Goal: Task Accomplishment & Management: Use online tool/utility

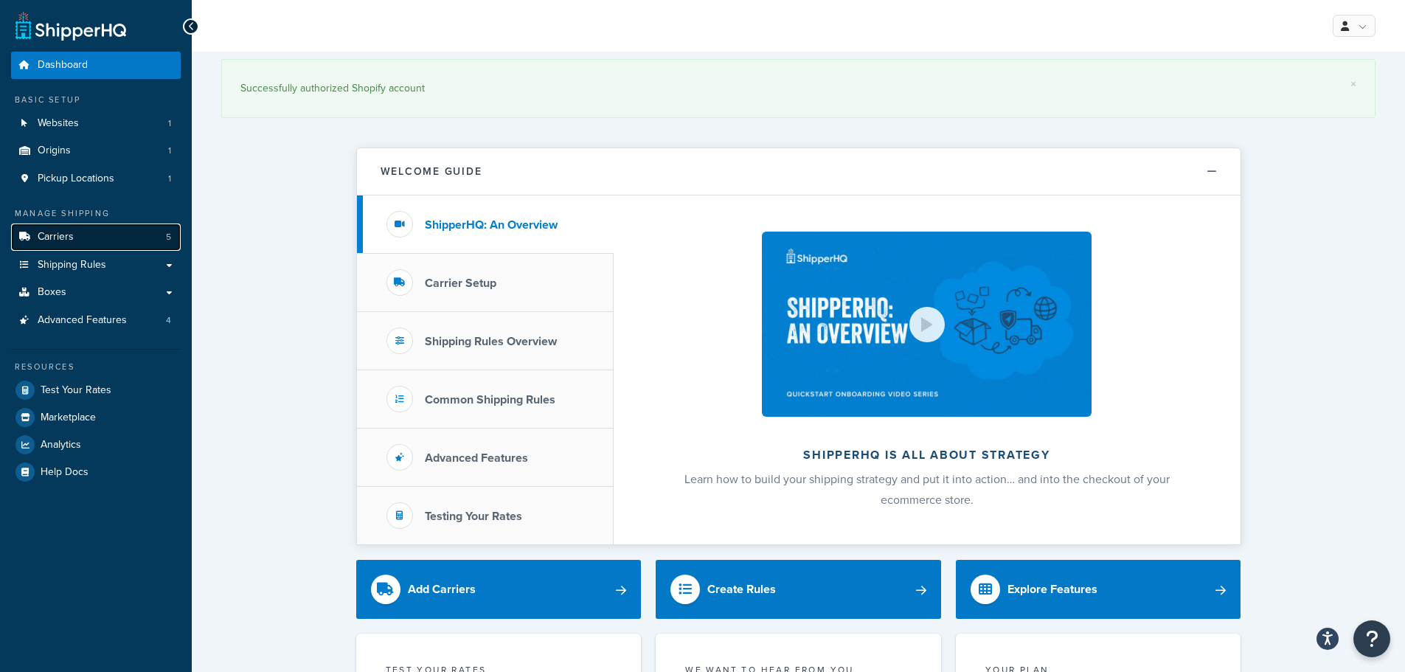
click at [92, 238] on link "Carriers 5" at bounding box center [96, 237] width 170 height 27
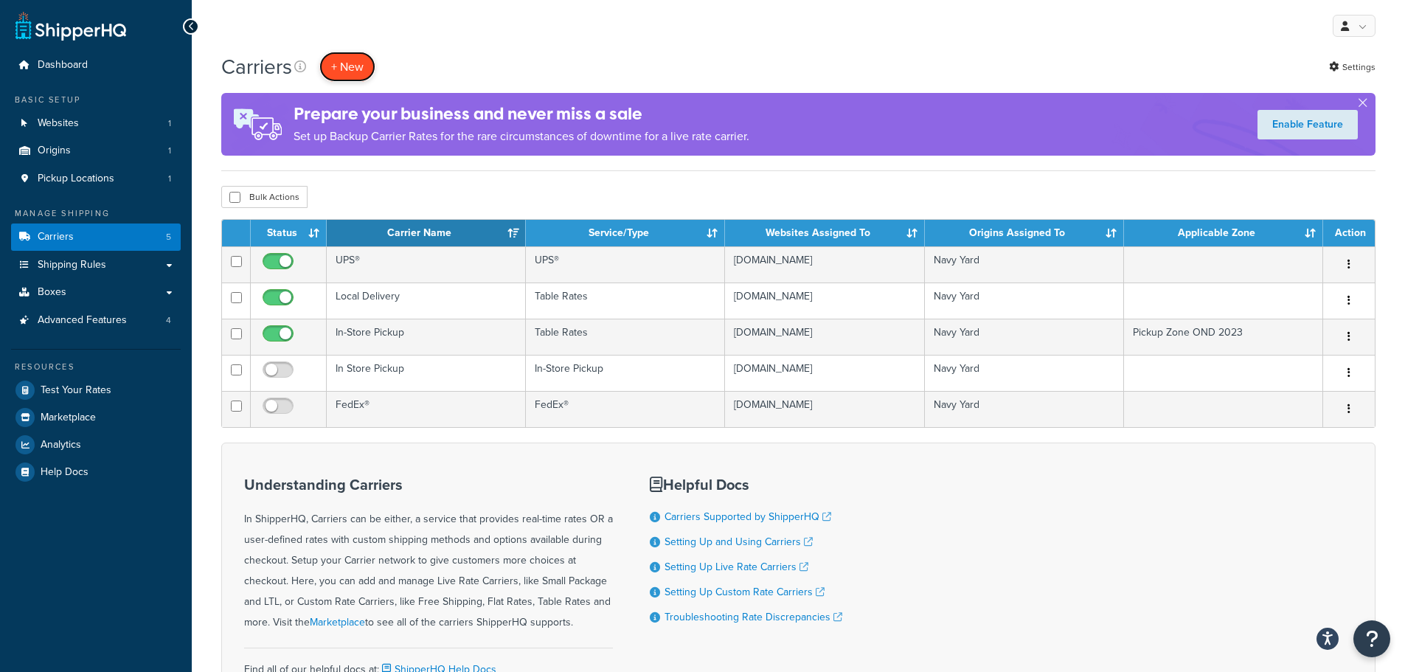
click at [358, 63] on button "+ New" at bounding box center [347, 67] width 56 height 30
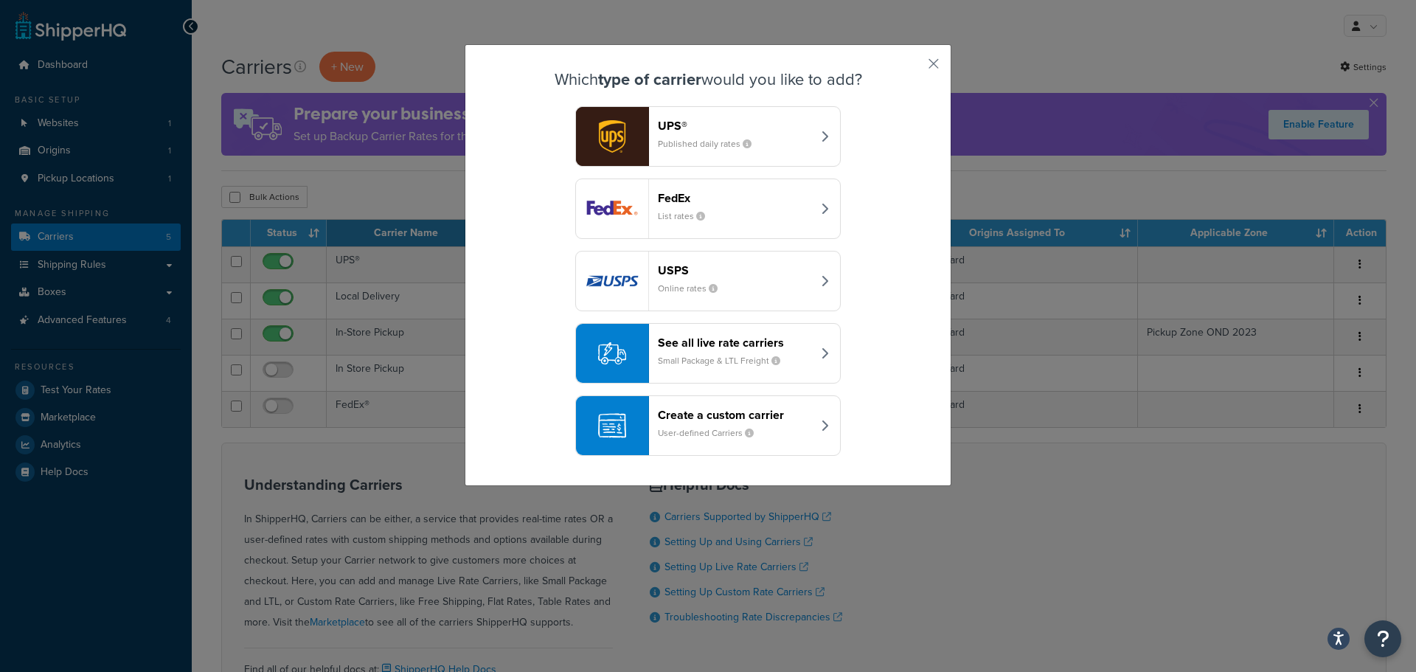
click at [829, 431] on button "Create a custom carrier User-defined Carriers" at bounding box center [708, 425] width 266 height 60
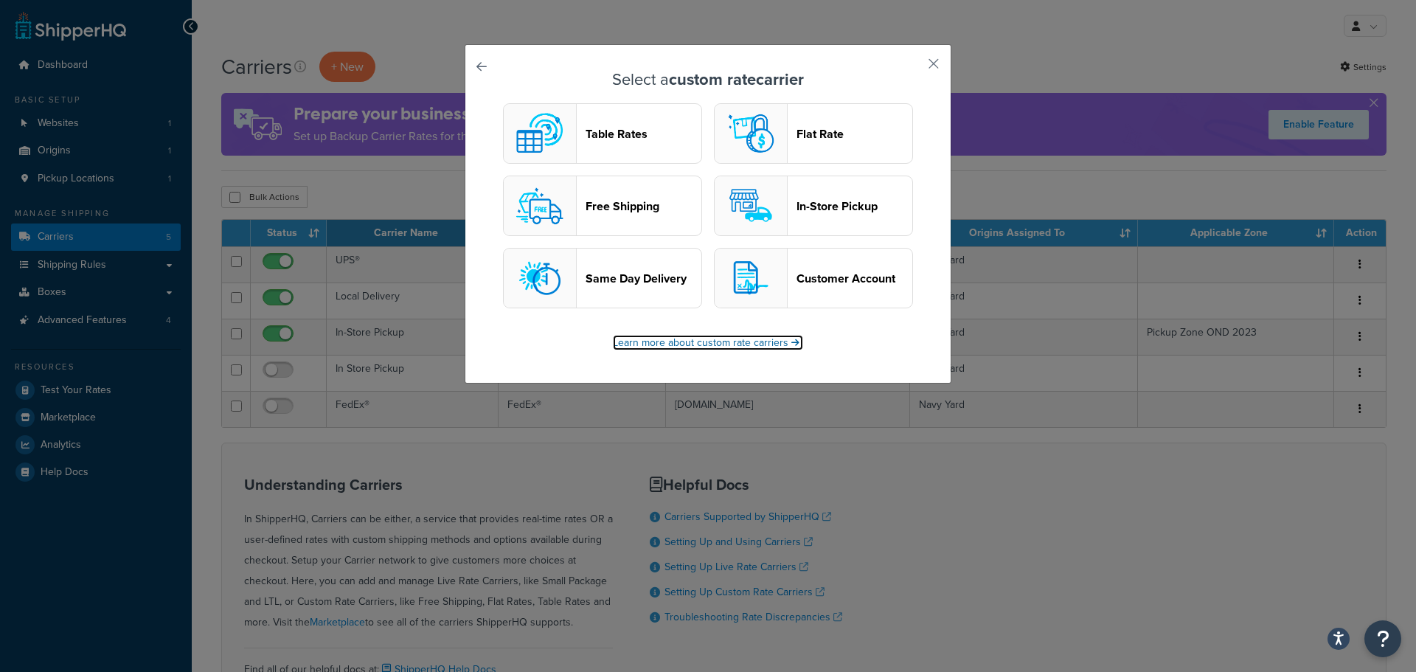
click at [727, 344] on link "Learn more about custom rate carriers" at bounding box center [708, 342] width 190 height 15
click at [820, 288] on button "Customer Account" at bounding box center [813, 278] width 199 height 60
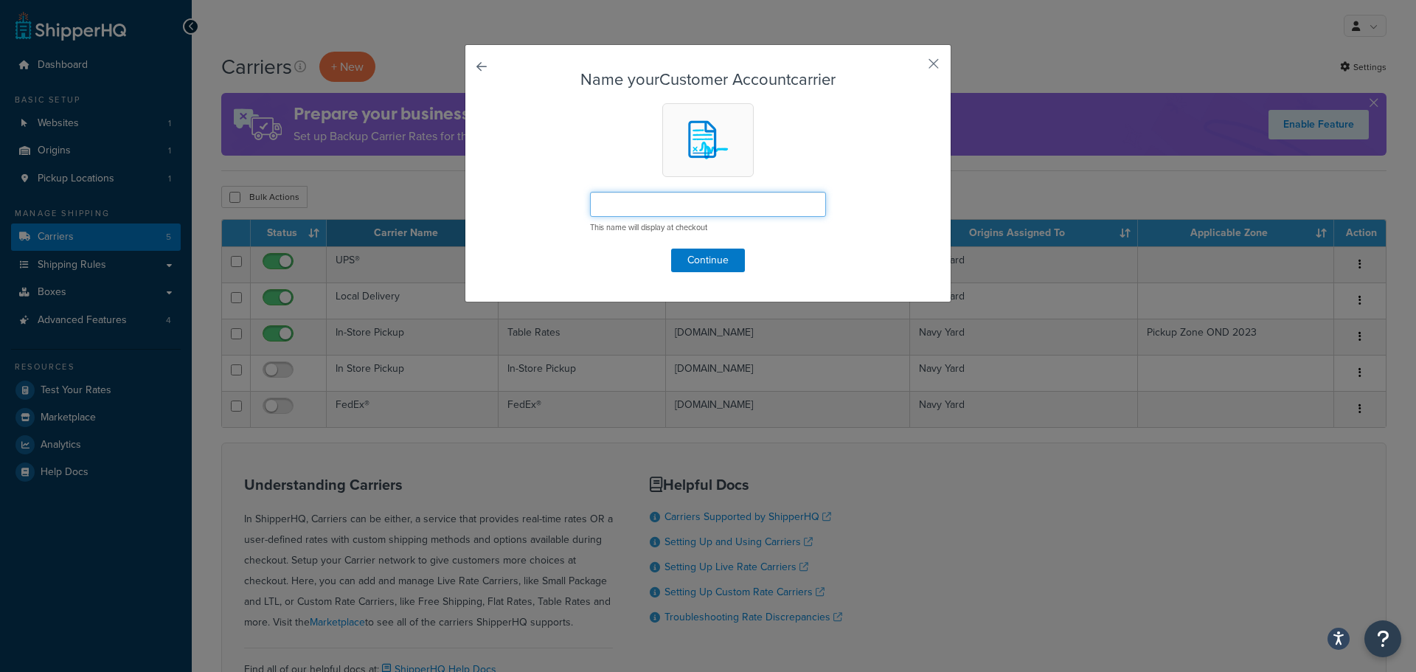
click at [763, 206] on input "text" at bounding box center [708, 204] width 236 height 25
drag, startPoint x: 655, startPoint y: 203, endPoint x: 590, endPoint y: 204, distance: 64.9
click at [590, 204] on input "Weather Hold (Shipping Charges May Still Apply)" at bounding box center [708, 204] width 236 height 25
drag, startPoint x: 672, startPoint y: 210, endPoint x: 592, endPoint y: 212, distance: 80.4
click at [592, 212] on input "Hold for Weather (Shipping Charges May Still Apply)" at bounding box center [708, 204] width 236 height 25
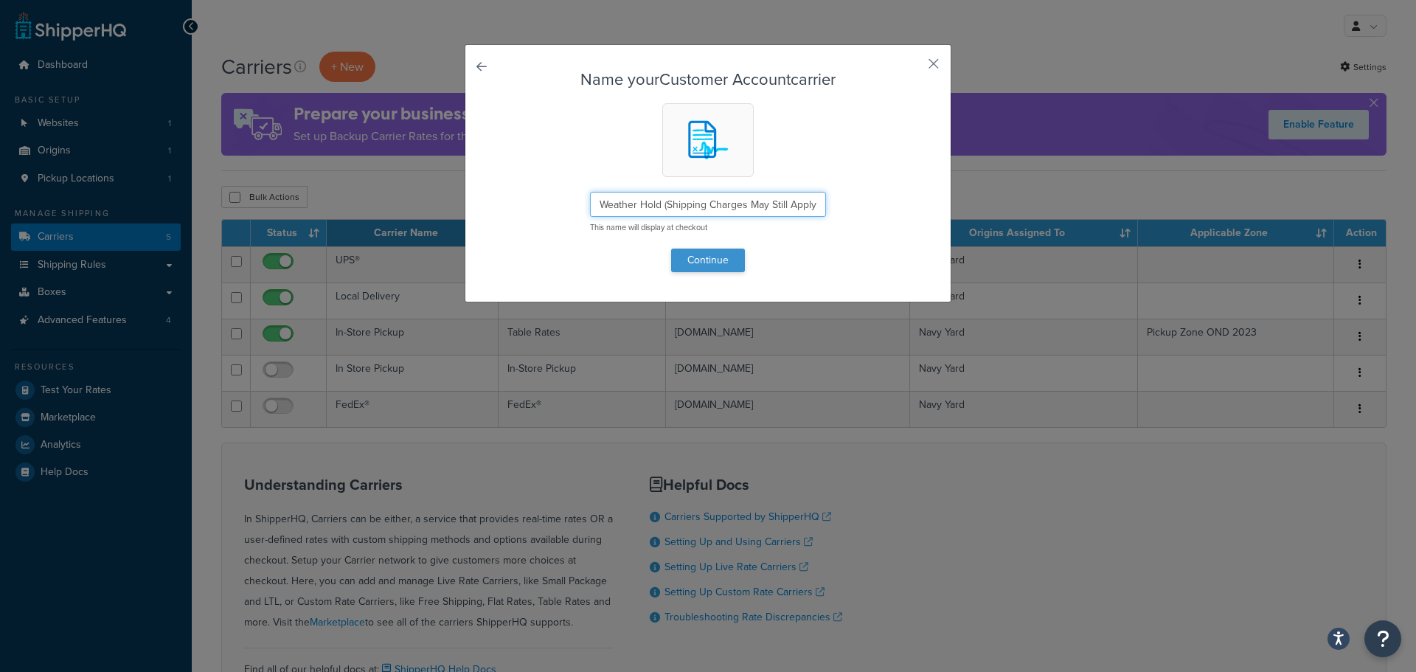
type input "Weather Hold (Shipping Charges May Still Apply)"
click at [733, 260] on button "Continue" at bounding box center [708, 261] width 74 height 24
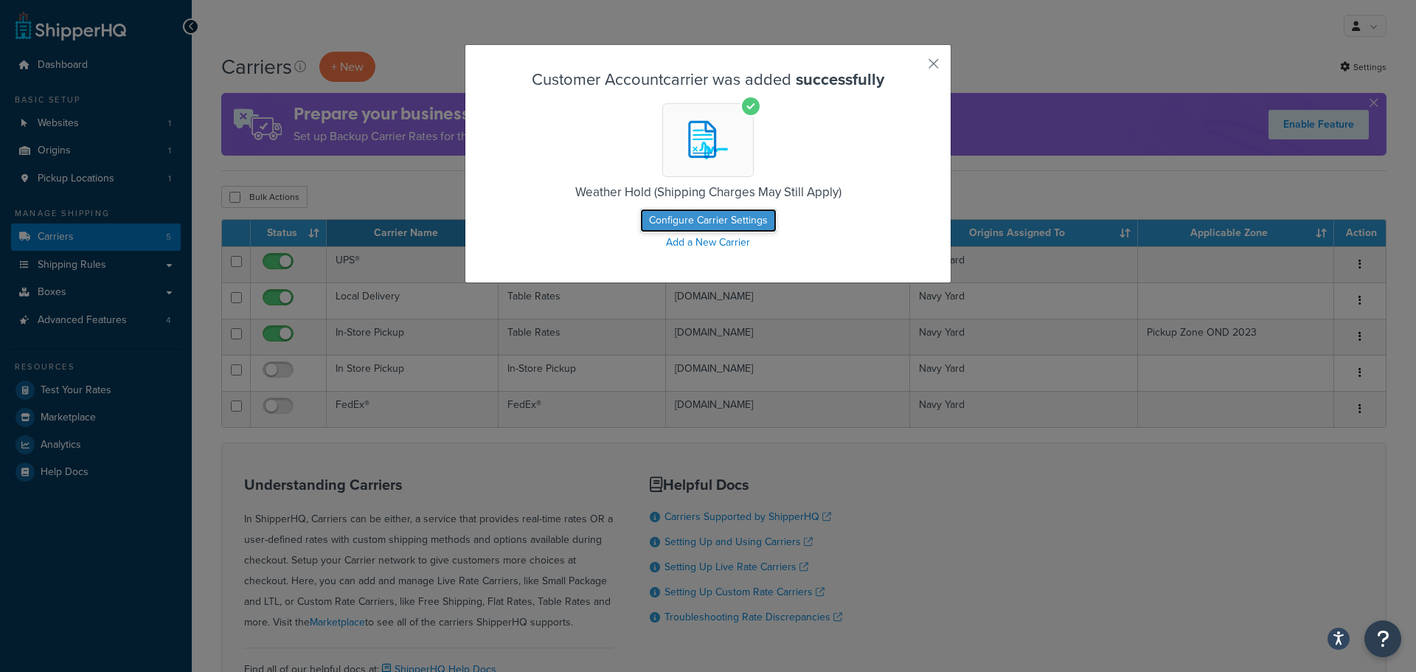
click at [748, 227] on button "Configure Carrier Settings" at bounding box center [708, 221] width 136 height 24
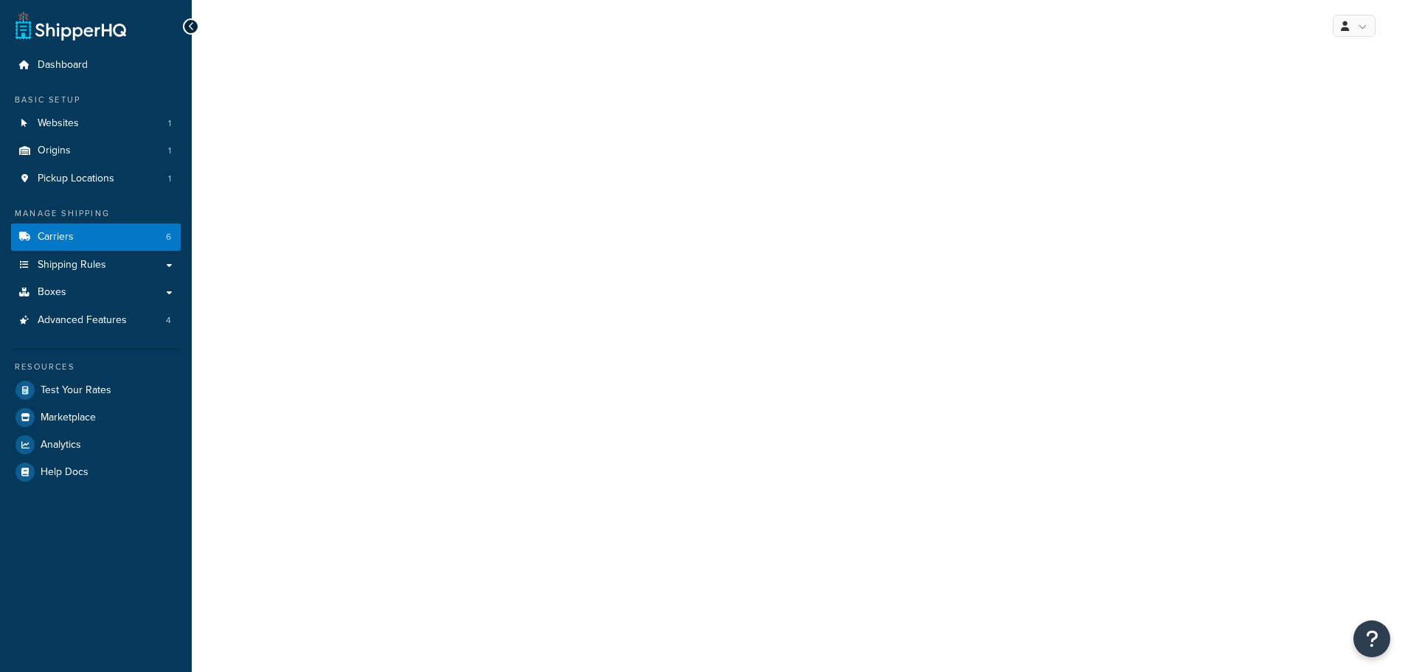
select select "customerAccount"
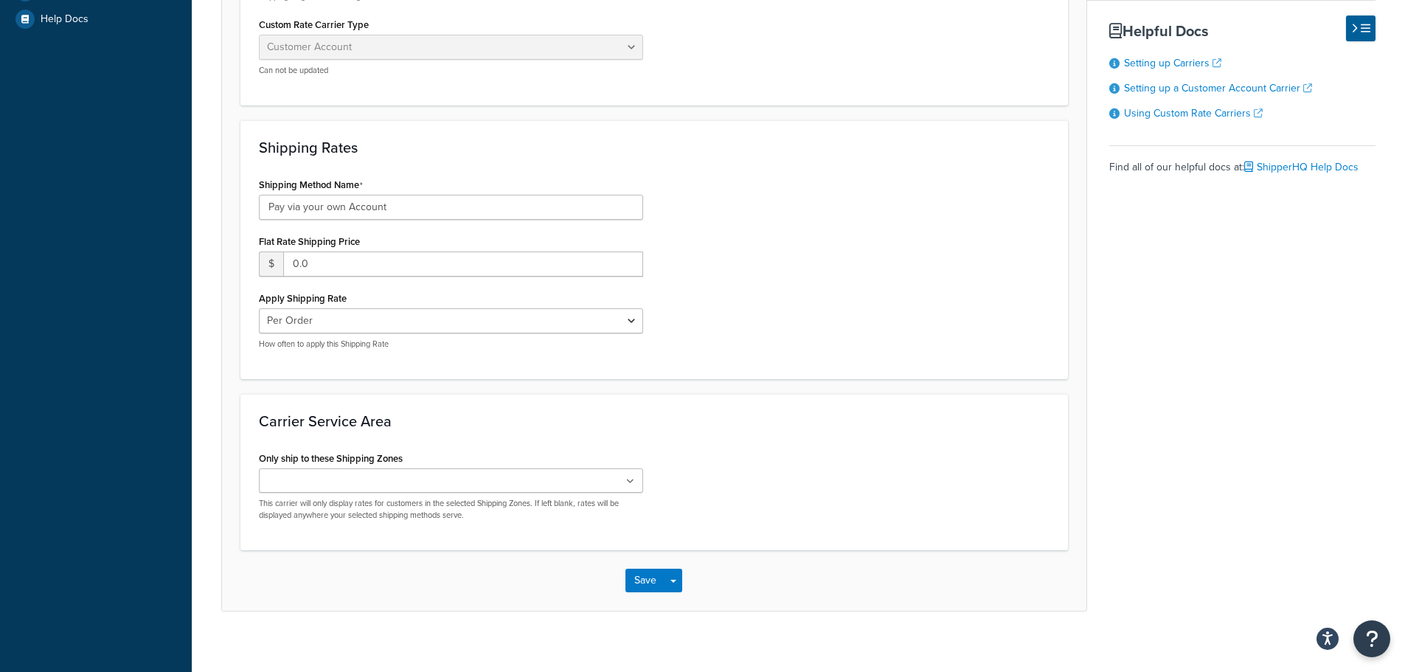
scroll to position [466, 0]
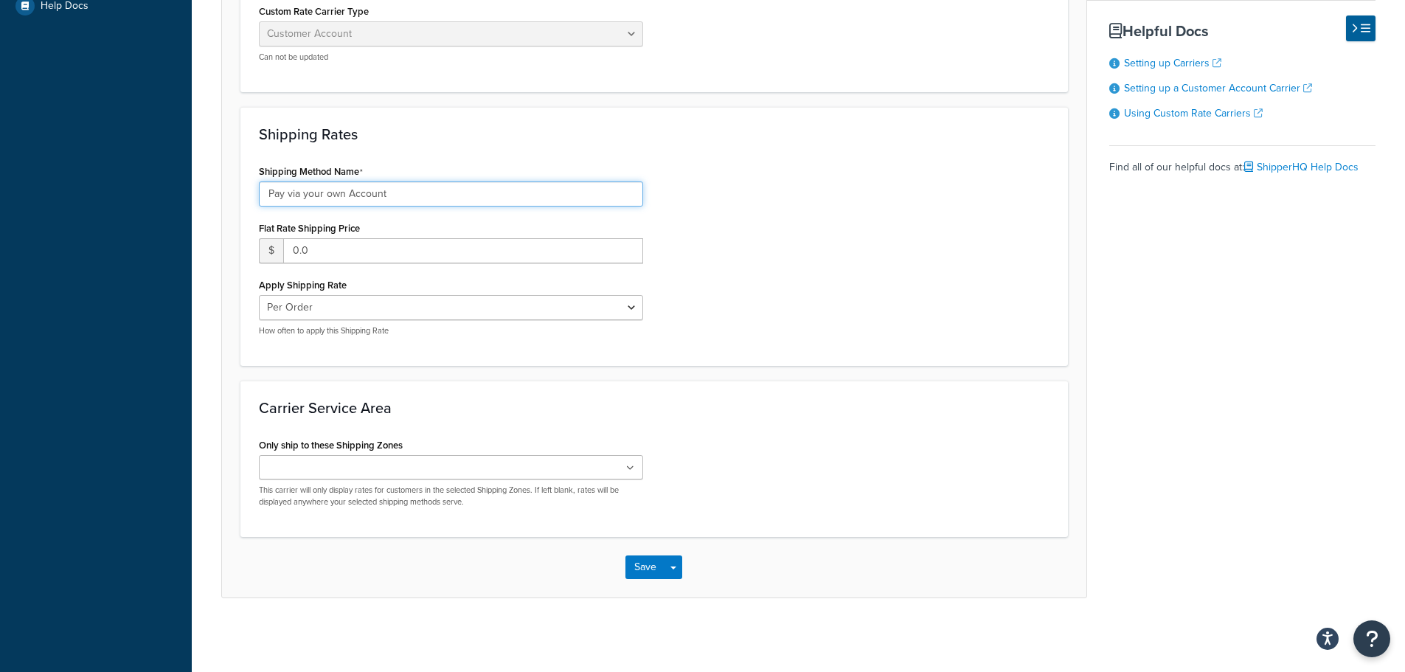
click at [362, 193] on input "Pay via your own Account" at bounding box center [451, 193] width 384 height 25
click at [425, 230] on div "Flat Rate Shipping Price $ 0.0" at bounding box center [451, 241] width 384 height 46
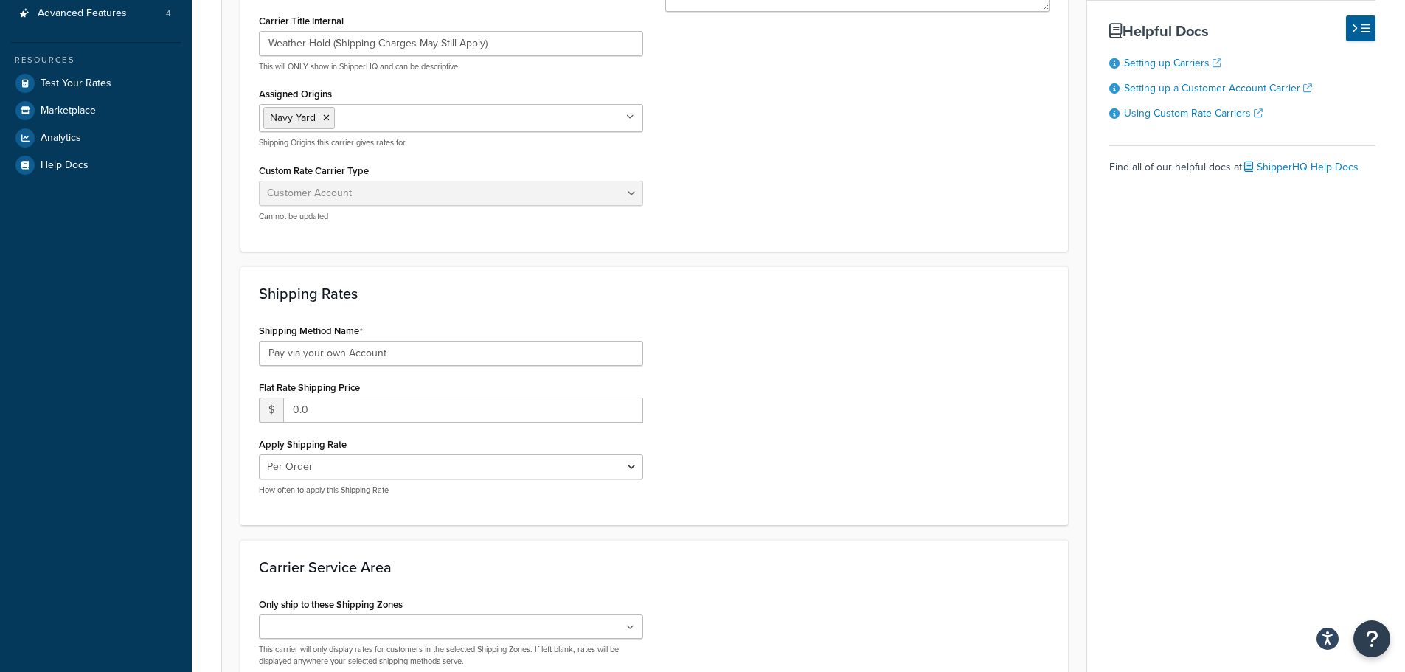
scroll to position [0, 0]
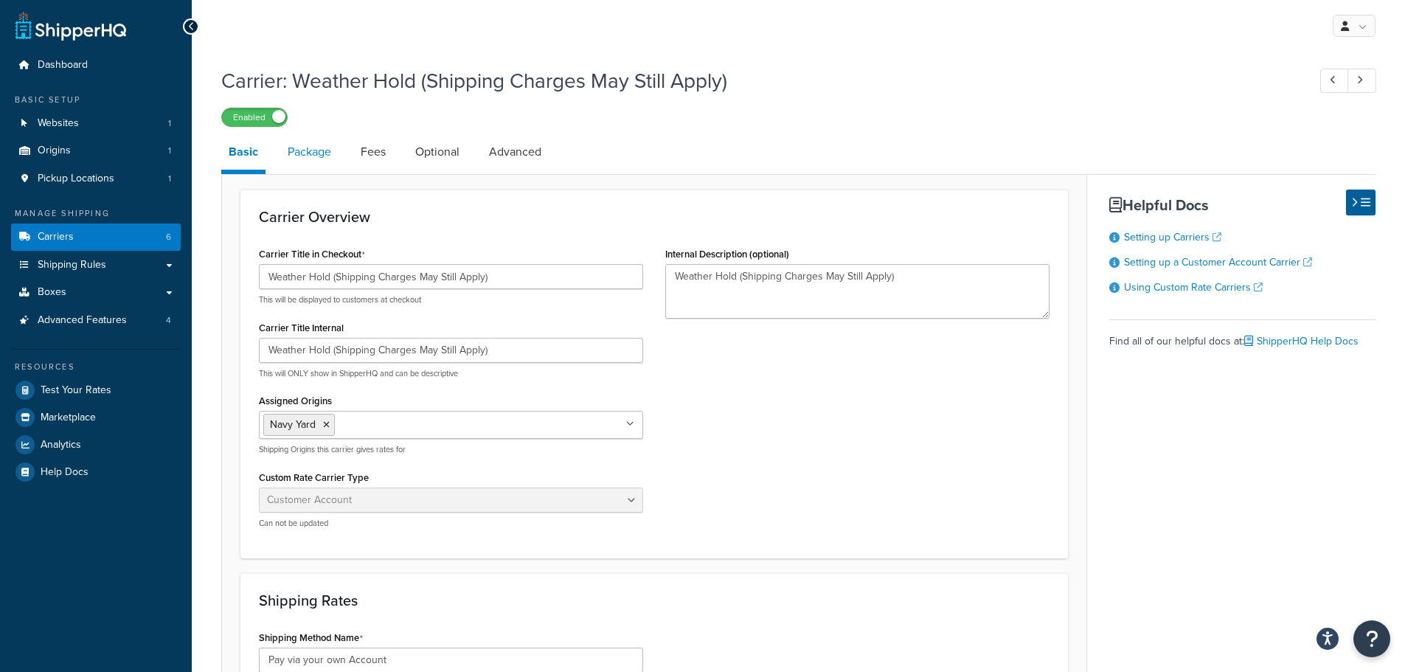
click at [327, 147] on link "Package" at bounding box center [309, 151] width 58 height 35
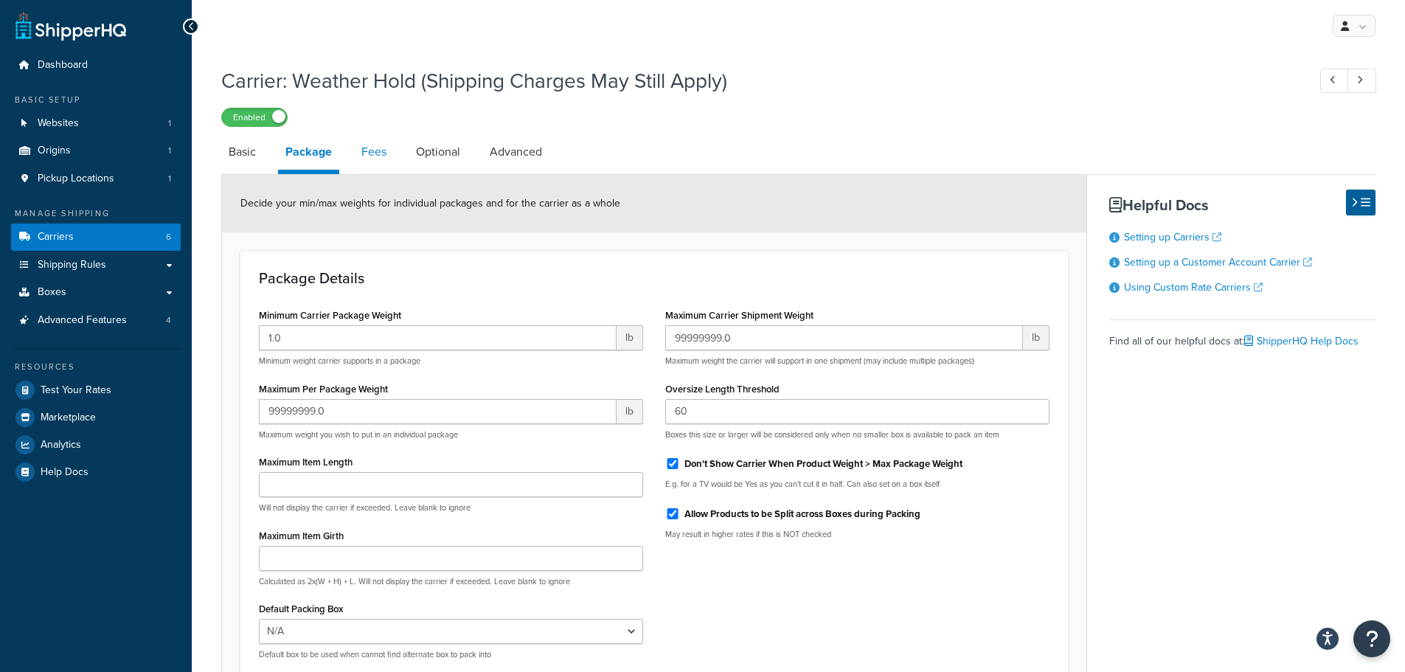
click at [364, 147] on link "Fees" at bounding box center [374, 151] width 40 height 35
select select "AFTER"
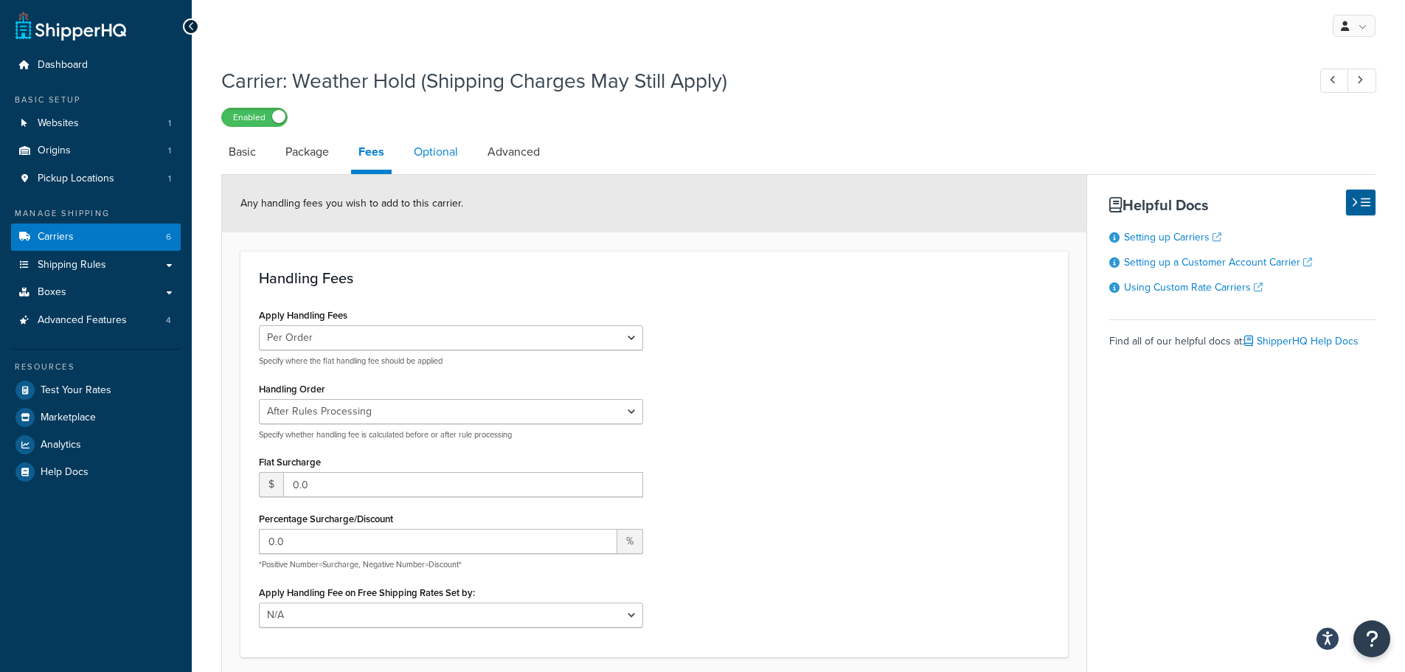
click at [441, 152] on link "Optional" at bounding box center [435, 151] width 59 height 35
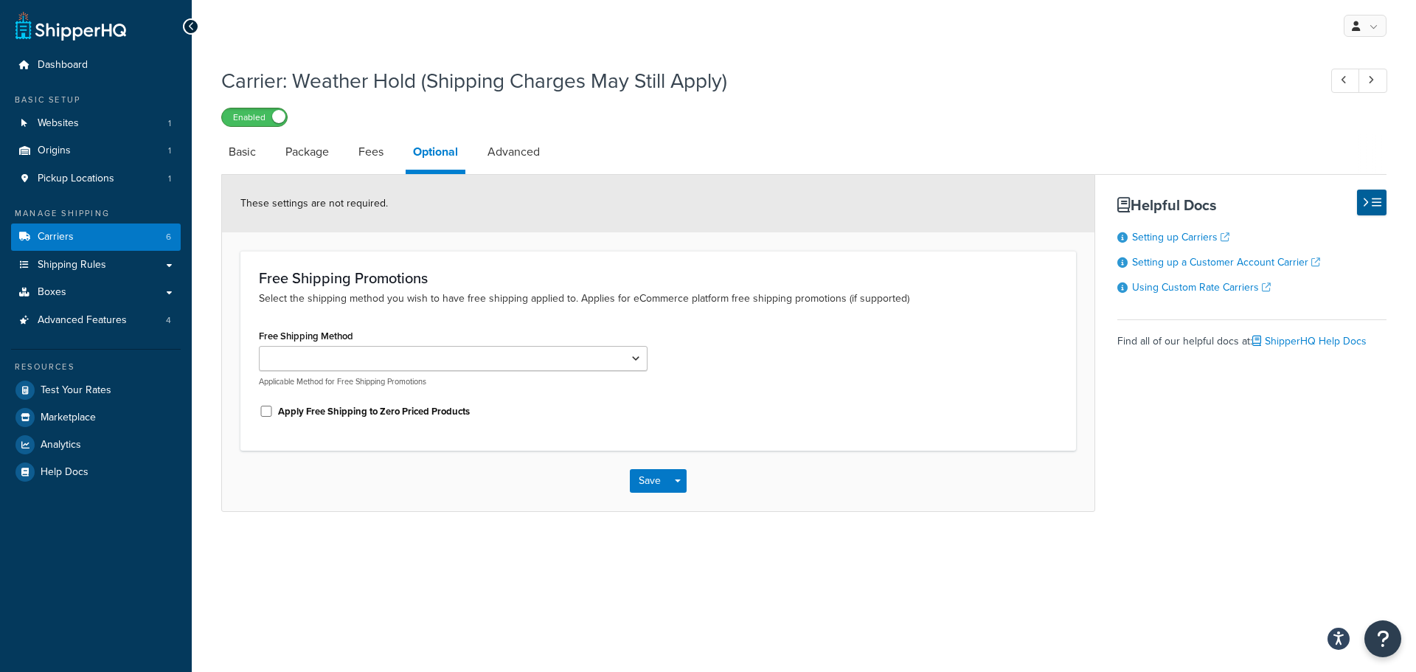
click at [273, 120] on span at bounding box center [278, 116] width 13 height 13
click at [255, 154] on link "Basic" at bounding box center [242, 151] width 42 height 35
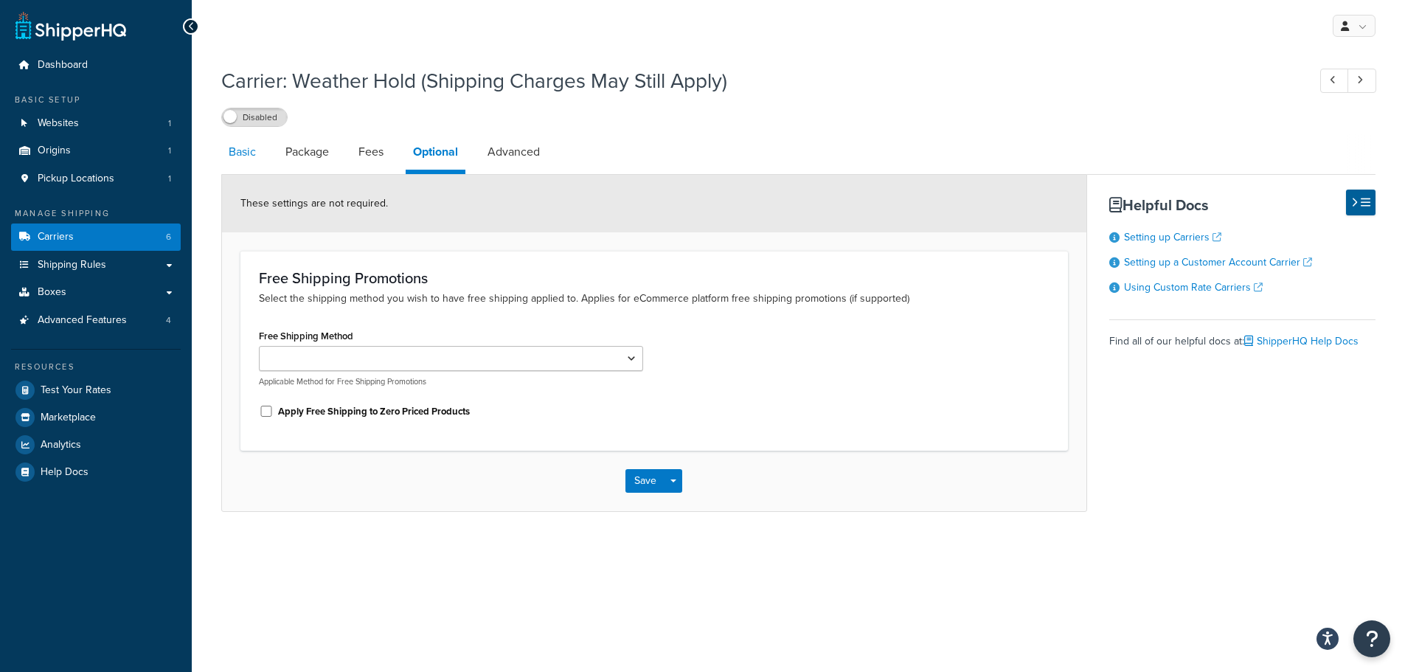
select select "customerAccount"
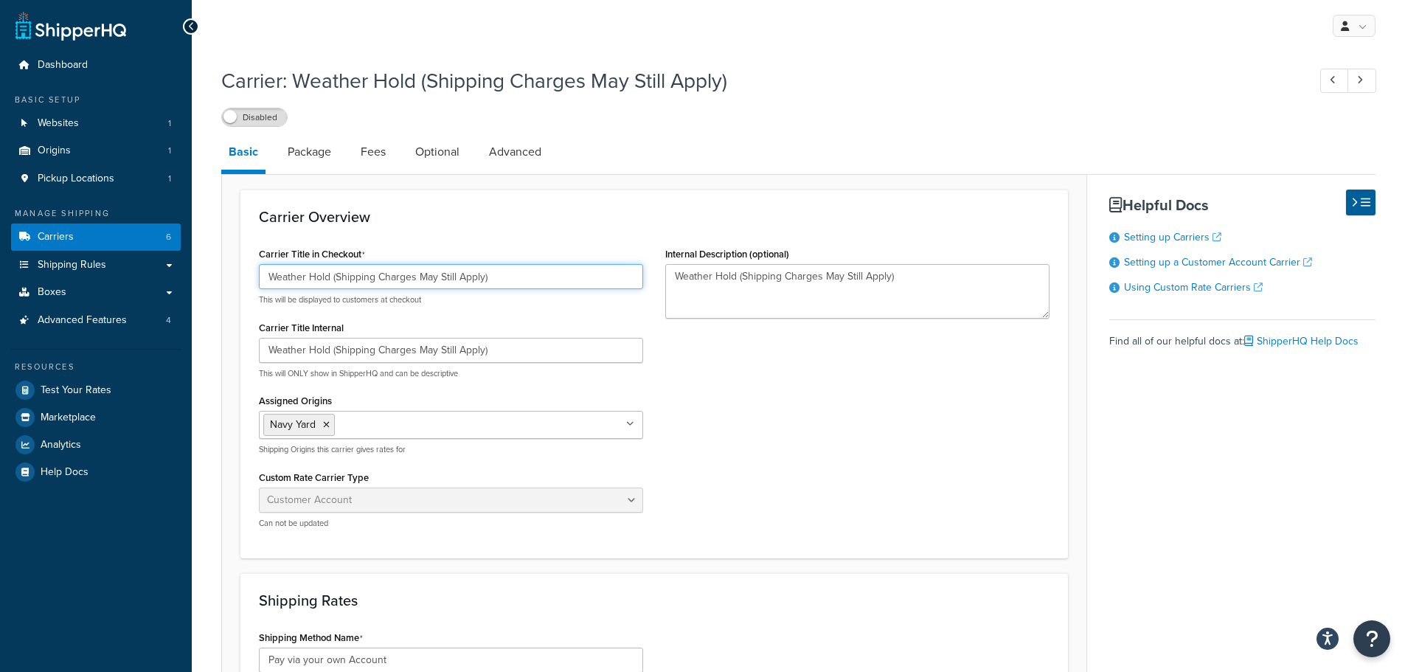
drag, startPoint x: 541, startPoint y: 285, endPoint x: 338, endPoint y: 283, distance: 203.6
click at [338, 283] on input "Weather Hold (Shipping Charges May Still Apply)" at bounding box center [451, 276] width 384 height 25
click at [415, 278] on input "Weather Hold (Shipping Charges May Still Apply)" at bounding box center [451, 276] width 384 height 25
drag, startPoint x: 485, startPoint y: 280, endPoint x: 338, endPoint y: 277, distance: 146.8
click at [338, 277] on input "Weather Hold (Shipping Charges May Still Apply)" at bounding box center [451, 276] width 384 height 25
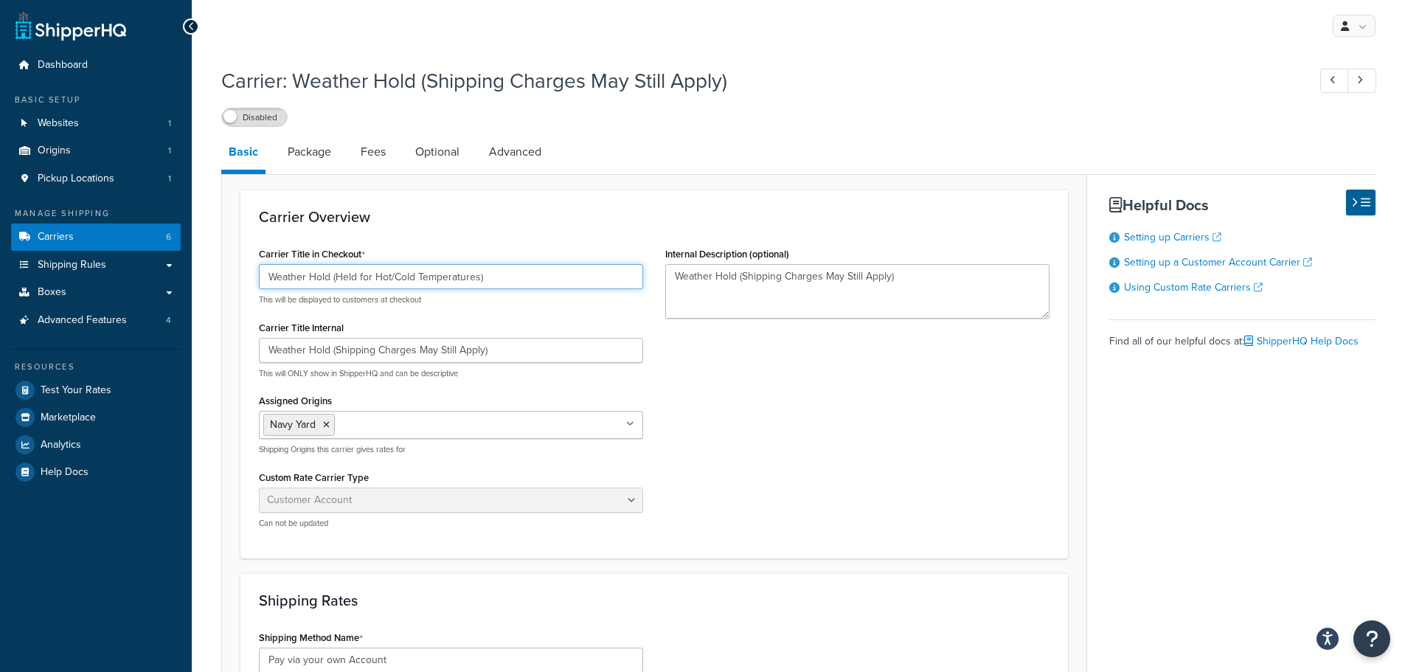
click at [376, 273] on input "Weather Hold (Held for Hot/Cold Temperatures)" at bounding box center [451, 276] width 384 height 25
click at [814, 432] on div "Carrier Title in Checkout Weather Hold (Held for Extreme Hot/Cold Temperatures)…" at bounding box center [654, 391] width 813 height 297
click at [373, 275] on input "Weather Hold (Held for Extreme Hot/Cold Temperatures)" at bounding box center [451, 276] width 384 height 25
drag, startPoint x: 375, startPoint y: 276, endPoint x: 336, endPoint y: 276, distance: 39.1
click at [336, 276] on input "Weather Hold (Held for Extreme Hot/Cold Temperatures)" at bounding box center [451, 276] width 384 height 25
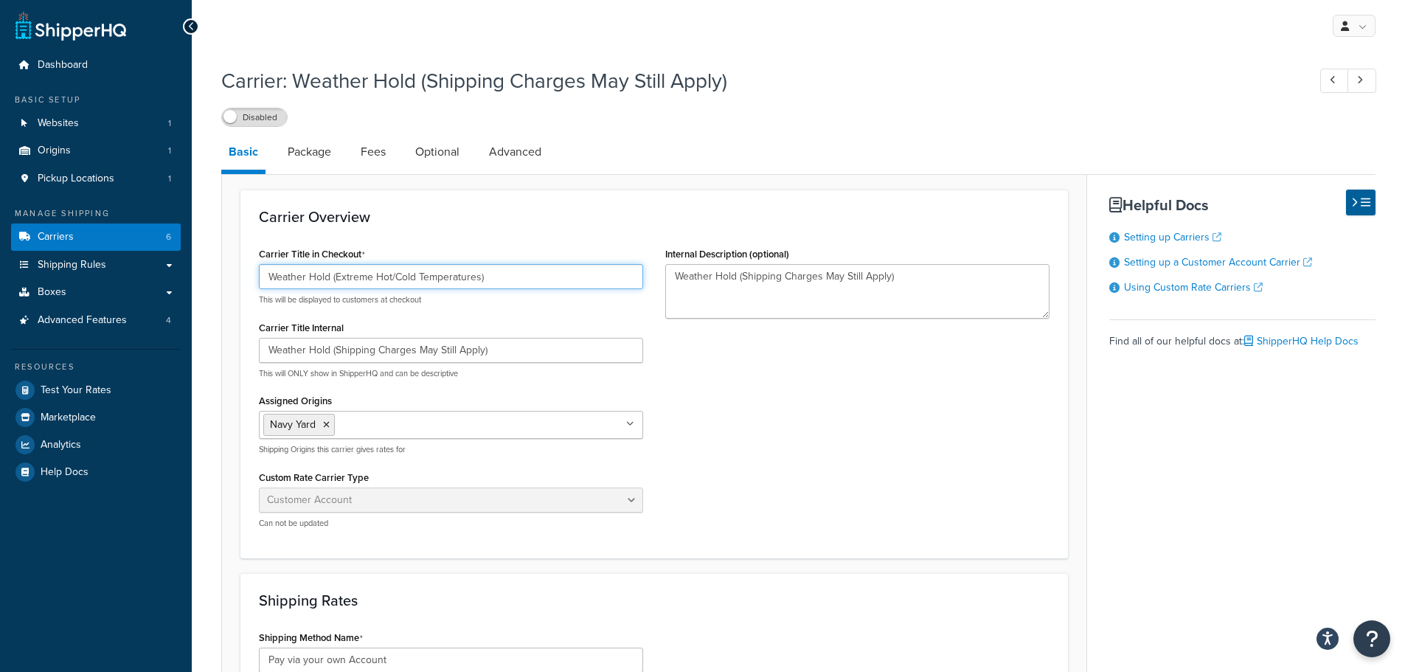
click at [374, 279] on input "Weather Hold (Extreme Hot/Cold Temperatures)" at bounding box center [451, 276] width 384 height 25
type input "Weather Hold (Extreme Hot/Cold Temperatures)"
click at [821, 423] on div "Carrier Title in Checkout Weather Hold (Extreme Hot/Cold Temperatures) This wil…" at bounding box center [654, 391] width 813 height 297
drag, startPoint x: 500, startPoint y: 356, endPoint x: 334, endPoint y: 355, distance: 166.0
click at [334, 355] on input "Weather Hold (Shipping Charges May Still Apply)" at bounding box center [451, 350] width 384 height 25
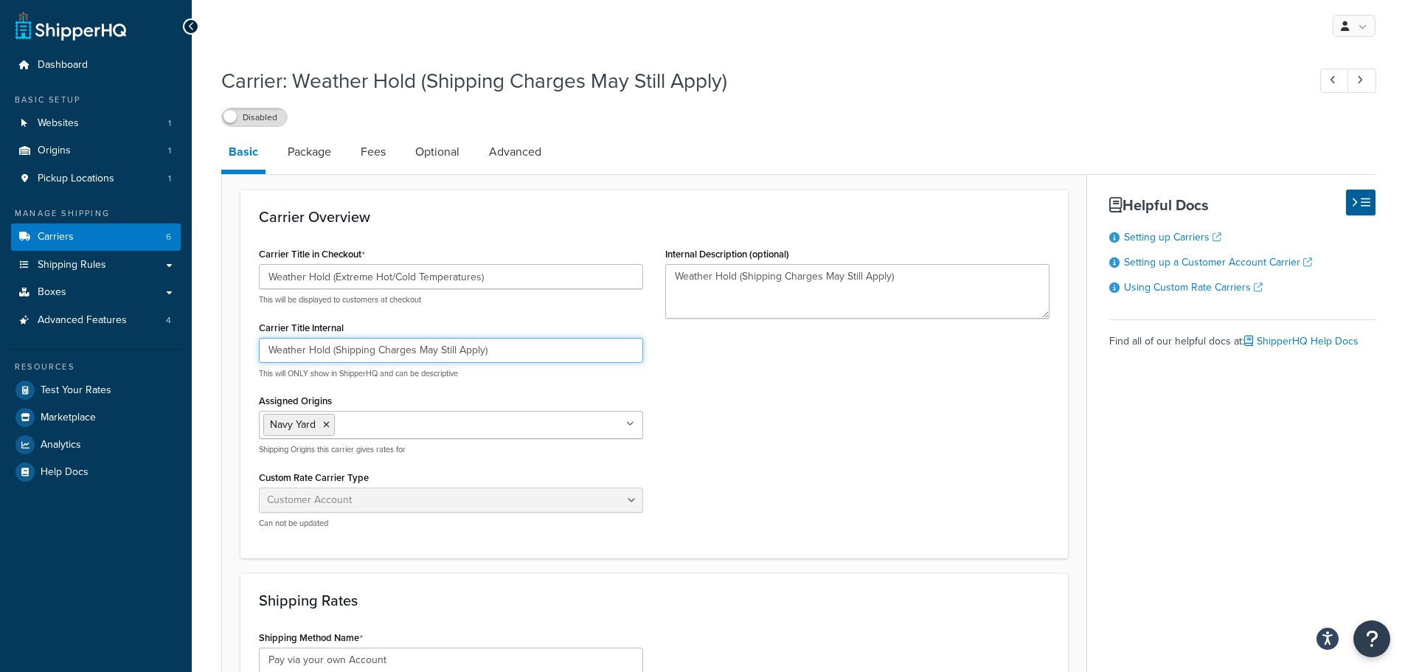
type input "Weather Hold"
click at [536, 271] on input "Weather Hold ((Shipping Charges May Still Apply)Extreme Hot/Cold Temperatures)" at bounding box center [451, 276] width 384 height 25
click at [495, 280] on input "Weather Hold ((Shipping Charges May Still Apply)Extreme Hot/Cold Temperatures)" at bounding box center [451, 276] width 384 height 25
drag, startPoint x: 492, startPoint y: 277, endPoint x: 681, endPoint y: 292, distance: 189.5
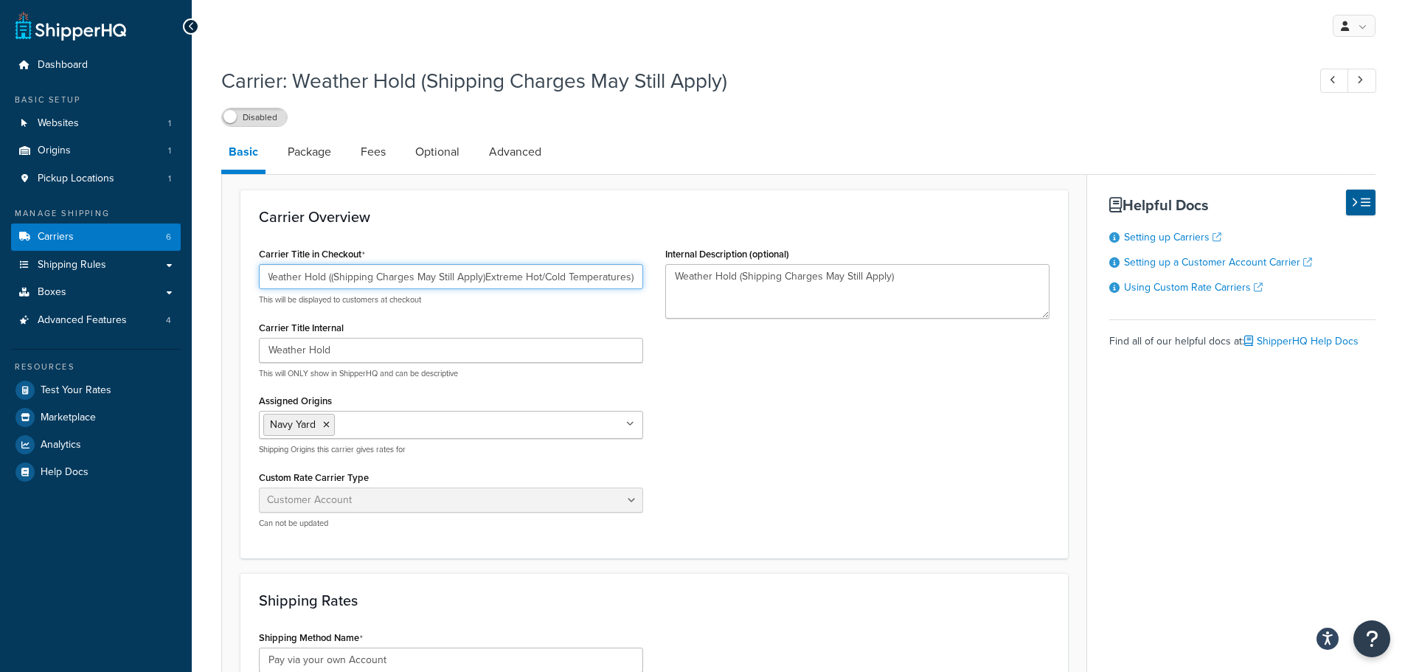
click at [681, 292] on div "Carrier Title in Checkout Weather Hold ((Shipping Charges May Still Apply)Extre…" at bounding box center [654, 391] width 813 height 297
click at [339, 277] on input "Weather Hold ((Shipping Charges May Still Apply at Later Date)" at bounding box center [451, 276] width 384 height 25
type input "Weather Hold (Shipping Charges May Still Apply at Later Date)"
click at [777, 388] on div "Carrier Title in Checkout Weather Hold (Shipping Charges May Still Apply at Lat…" at bounding box center [654, 391] width 813 height 297
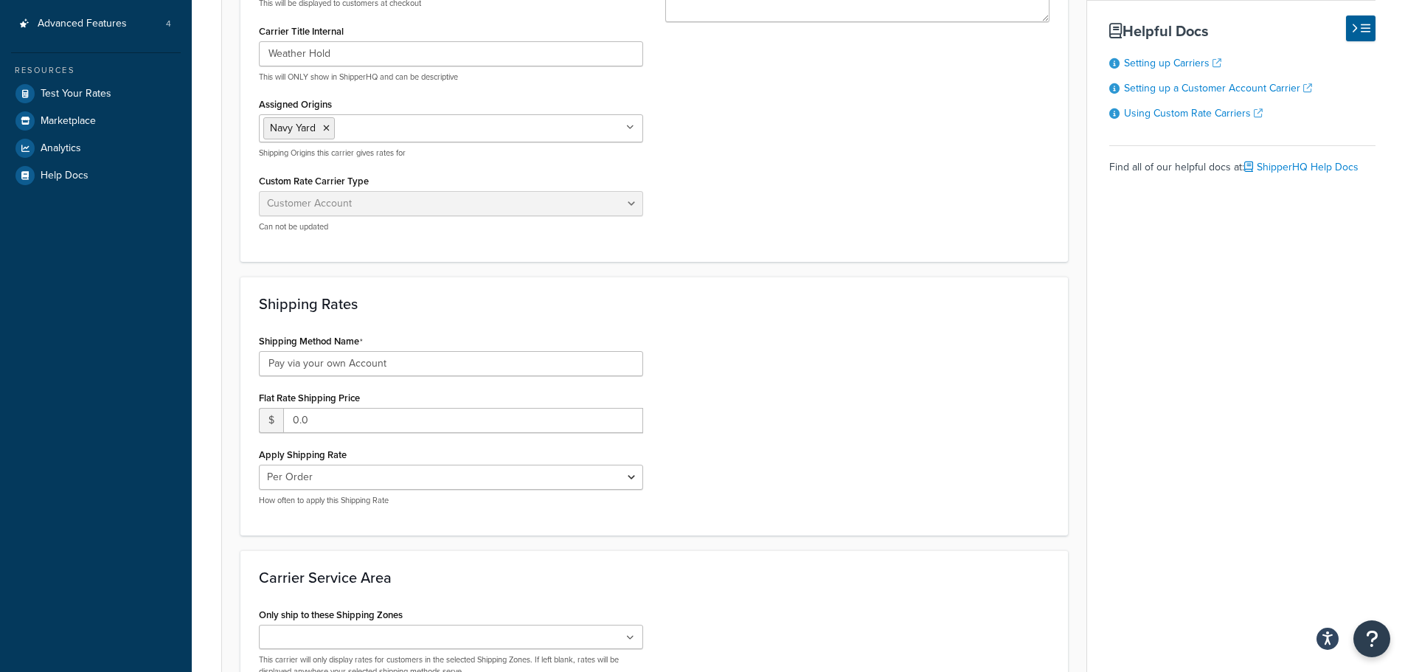
scroll to position [369, 0]
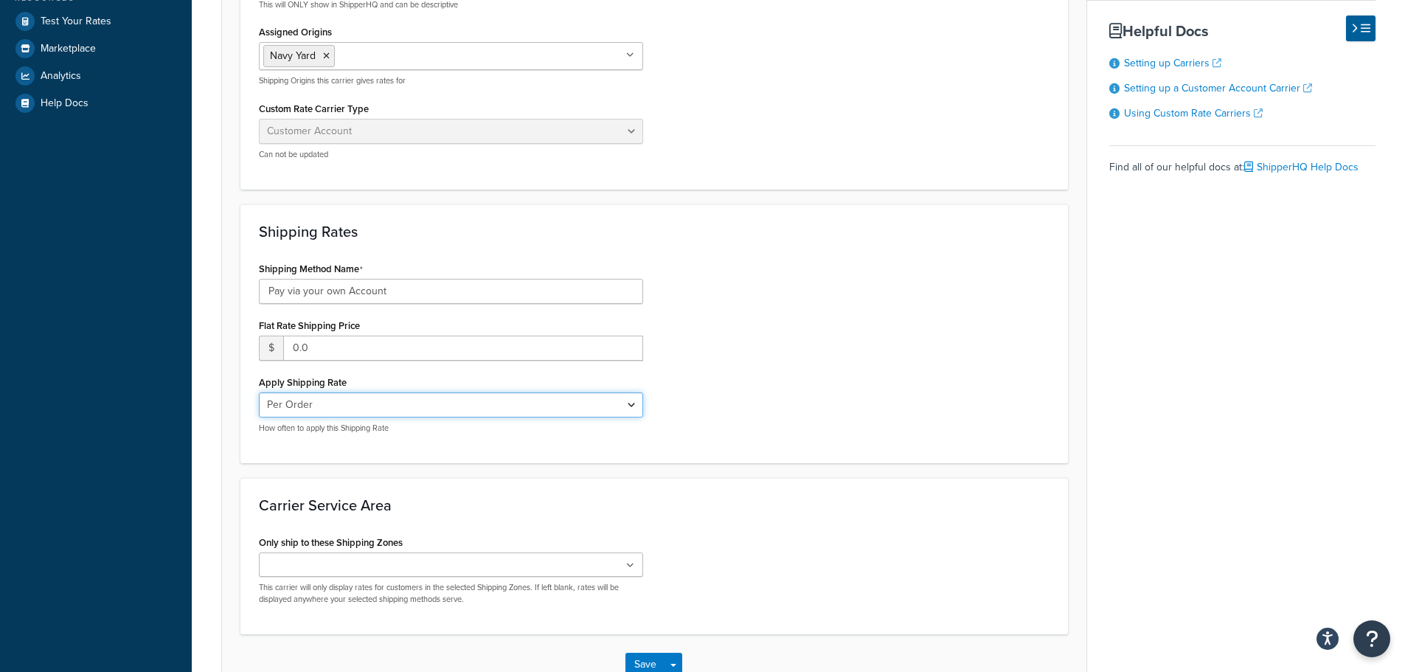
click at [440, 406] on select "Per Order Per Item Per Package" at bounding box center [451, 404] width 384 height 25
click at [259, 392] on select "Per Order Per Item Per Package" at bounding box center [451, 404] width 384 height 25
click at [528, 564] on ul at bounding box center [451, 565] width 384 height 24
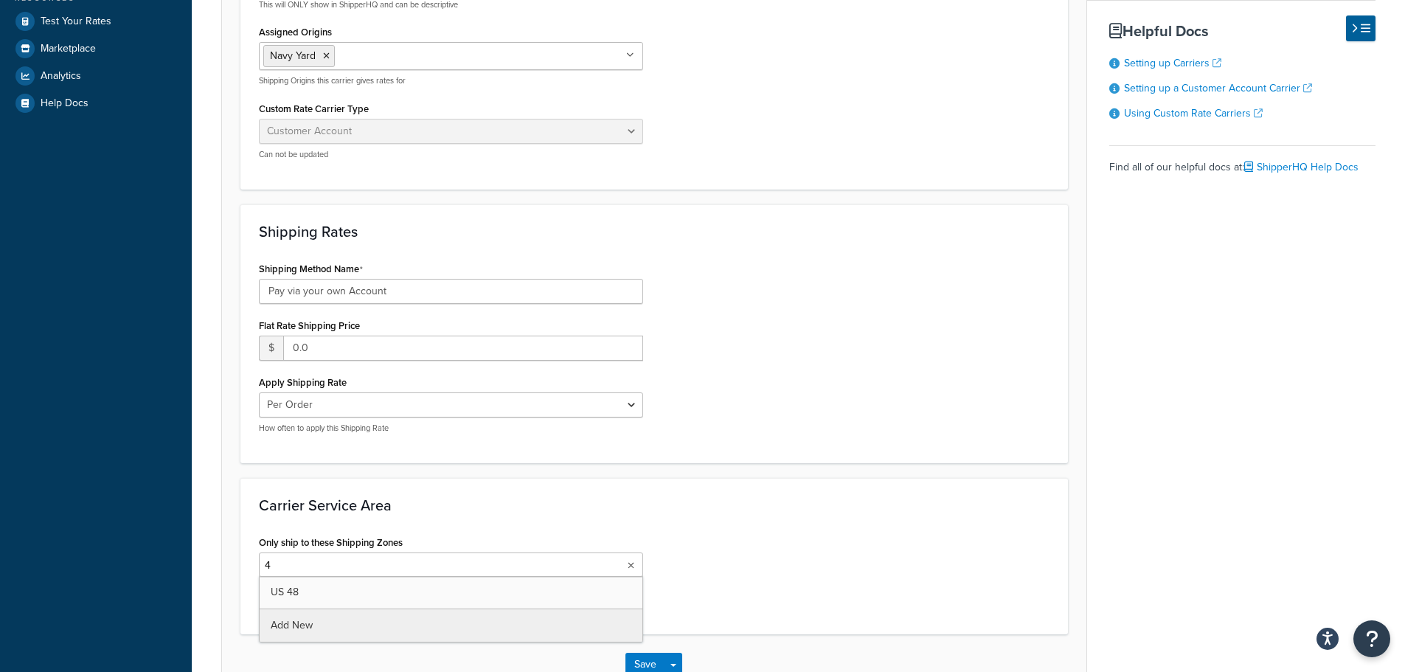
type input "48"
click at [702, 512] on h3 "Carrier Service Area" at bounding box center [654, 505] width 791 height 16
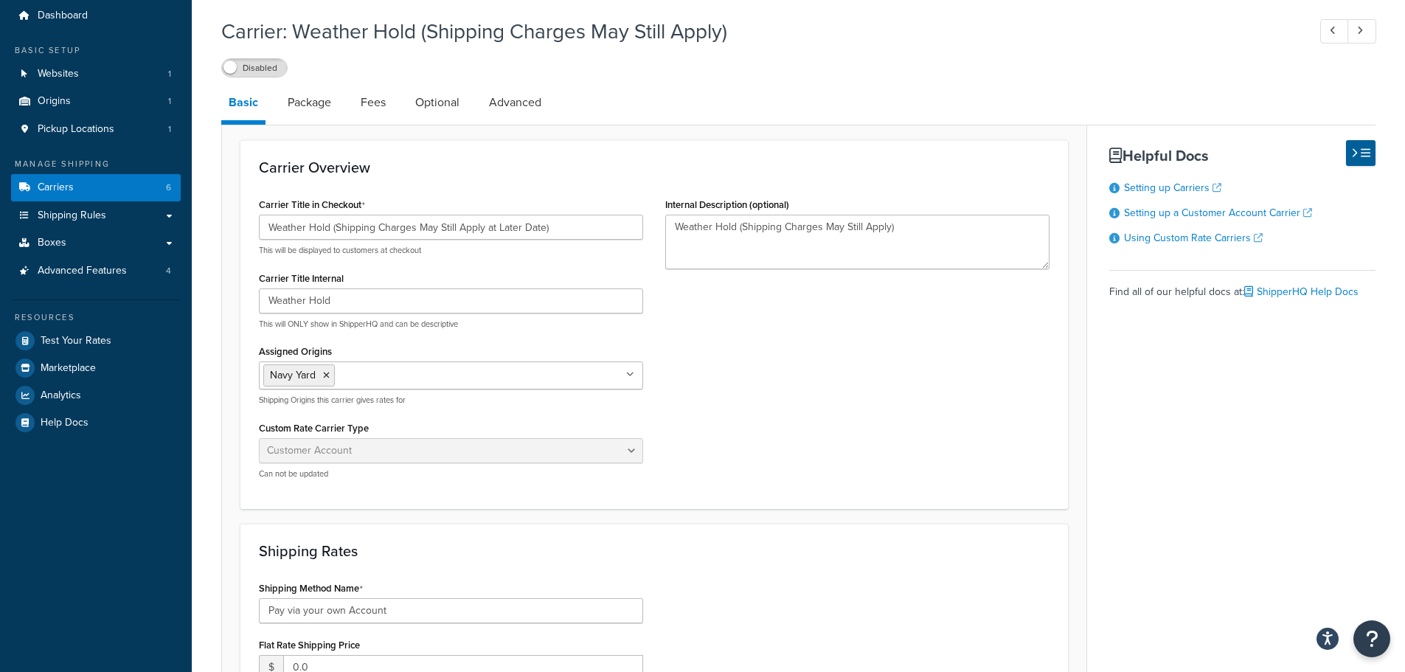
scroll to position [0, 0]
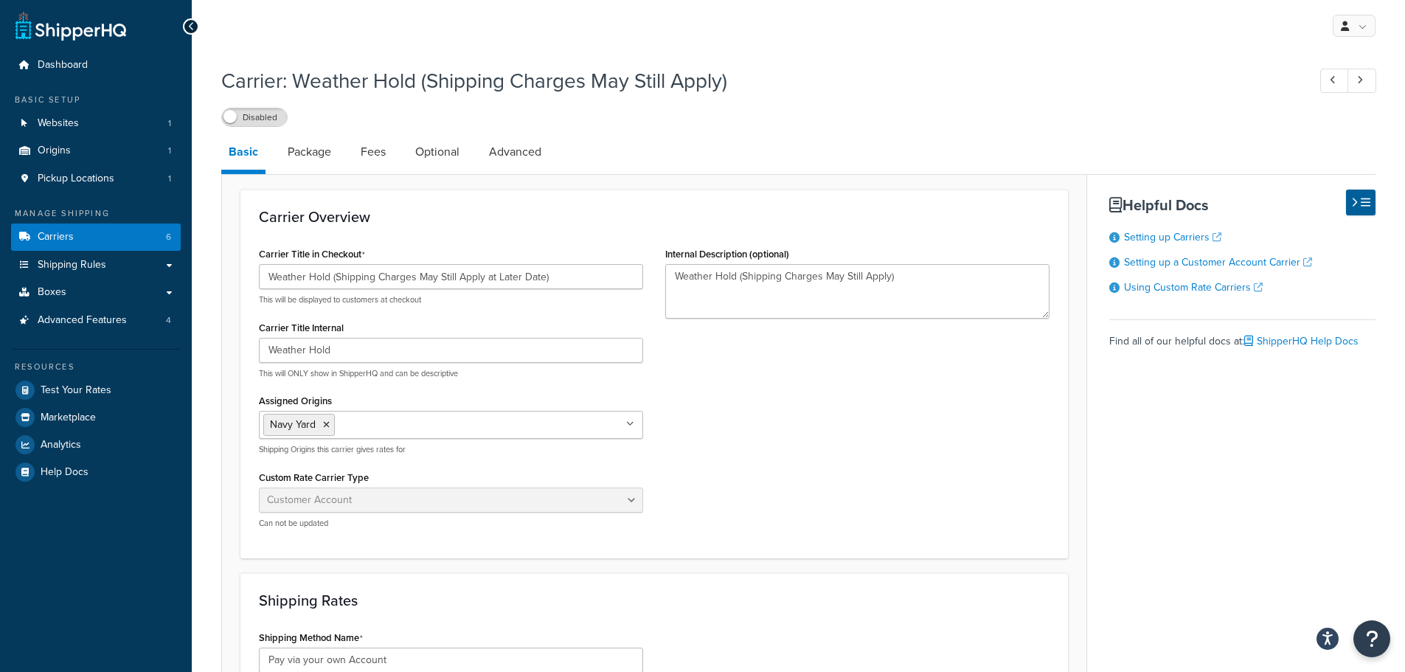
click at [865, 339] on div "Carrier Title in Checkout Weather Hold (Shipping Charges May Still Apply at Lat…" at bounding box center [654, 391] width 813 height 297
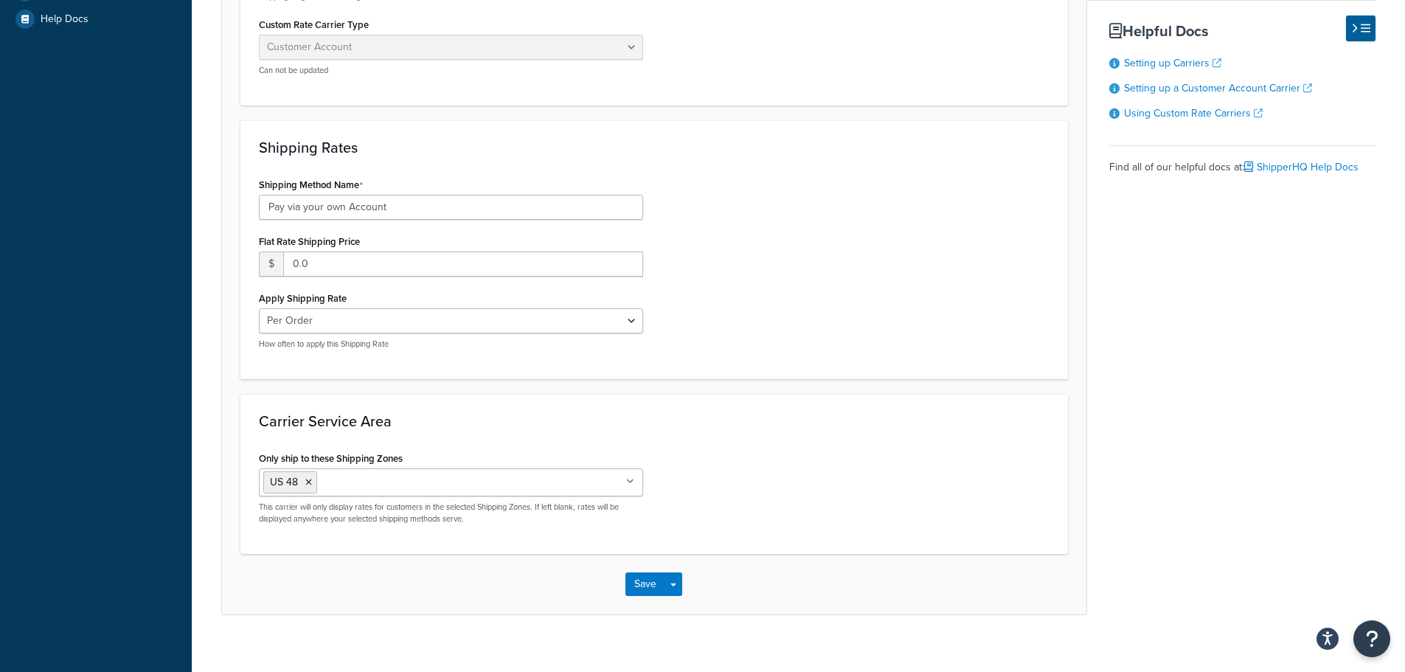
scroll to position [27, 0]
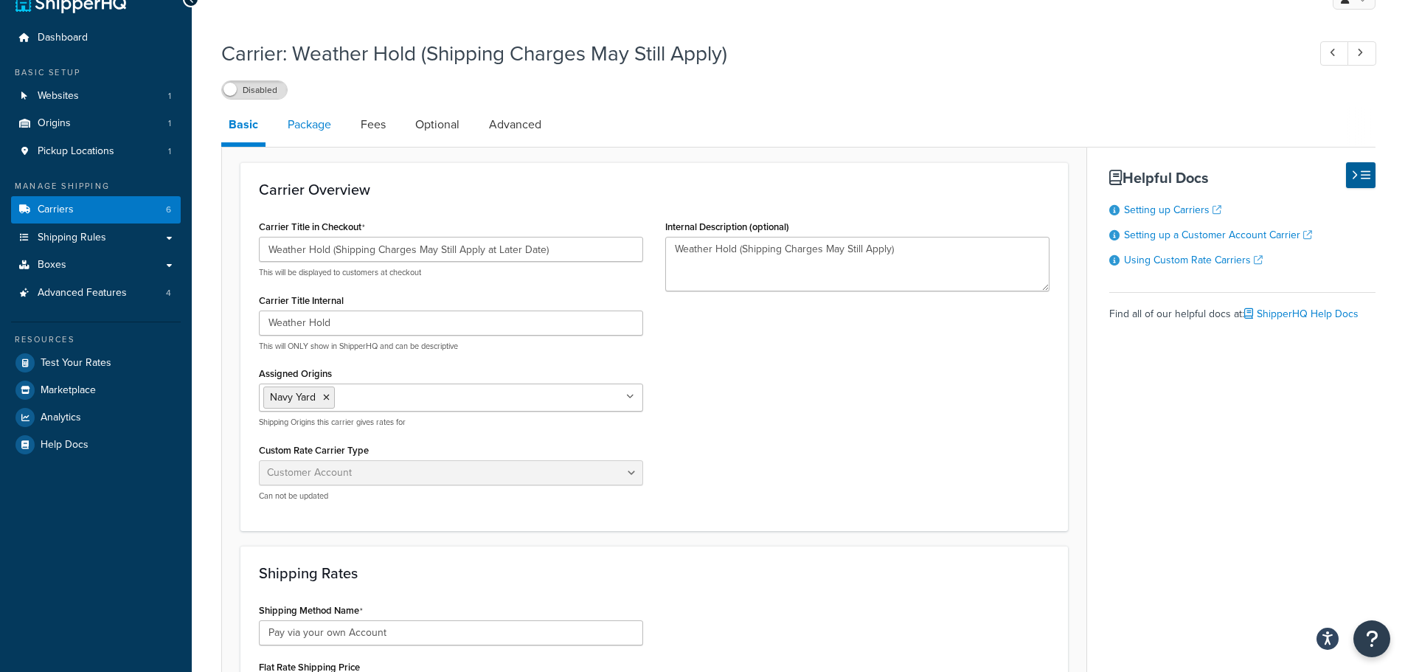
click at [326, 123] on link "Package" at bounding box center [309, 124] width 58 height 35
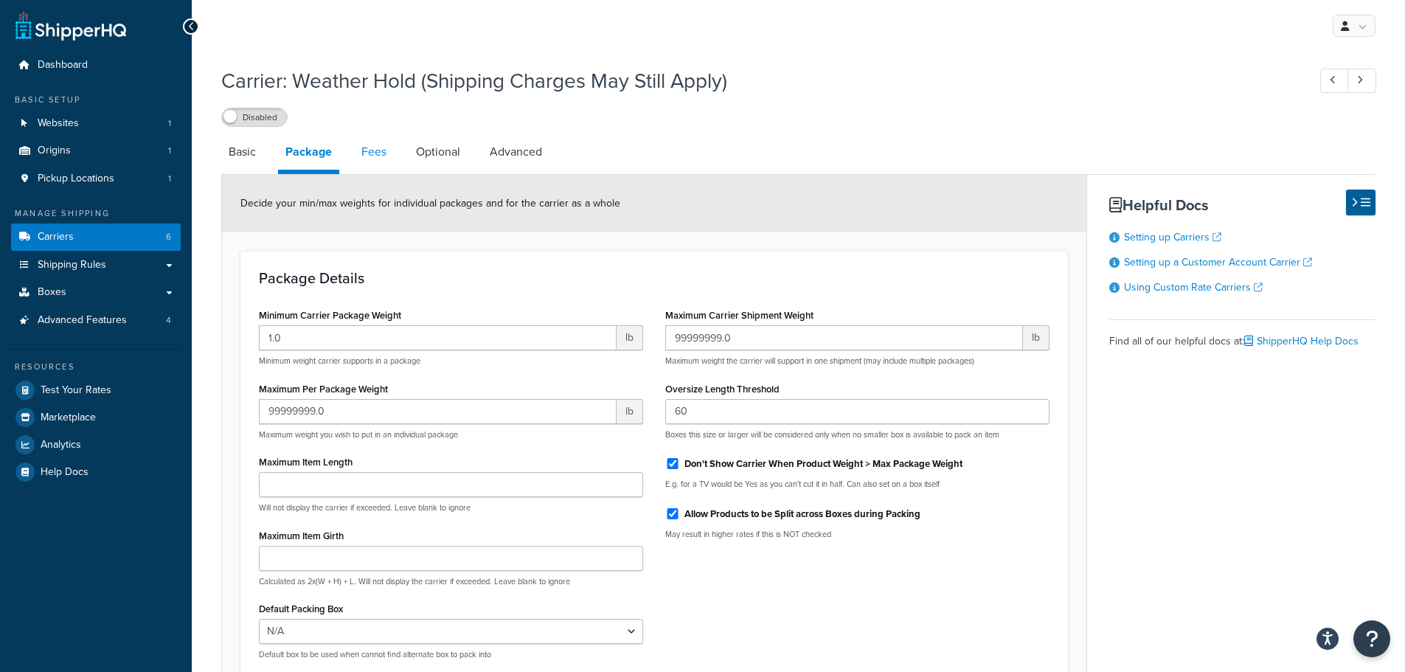
click at [377, 163] on link "Fees" at bounding box center [374, 151] width 40 height 35
select select "AFTER"
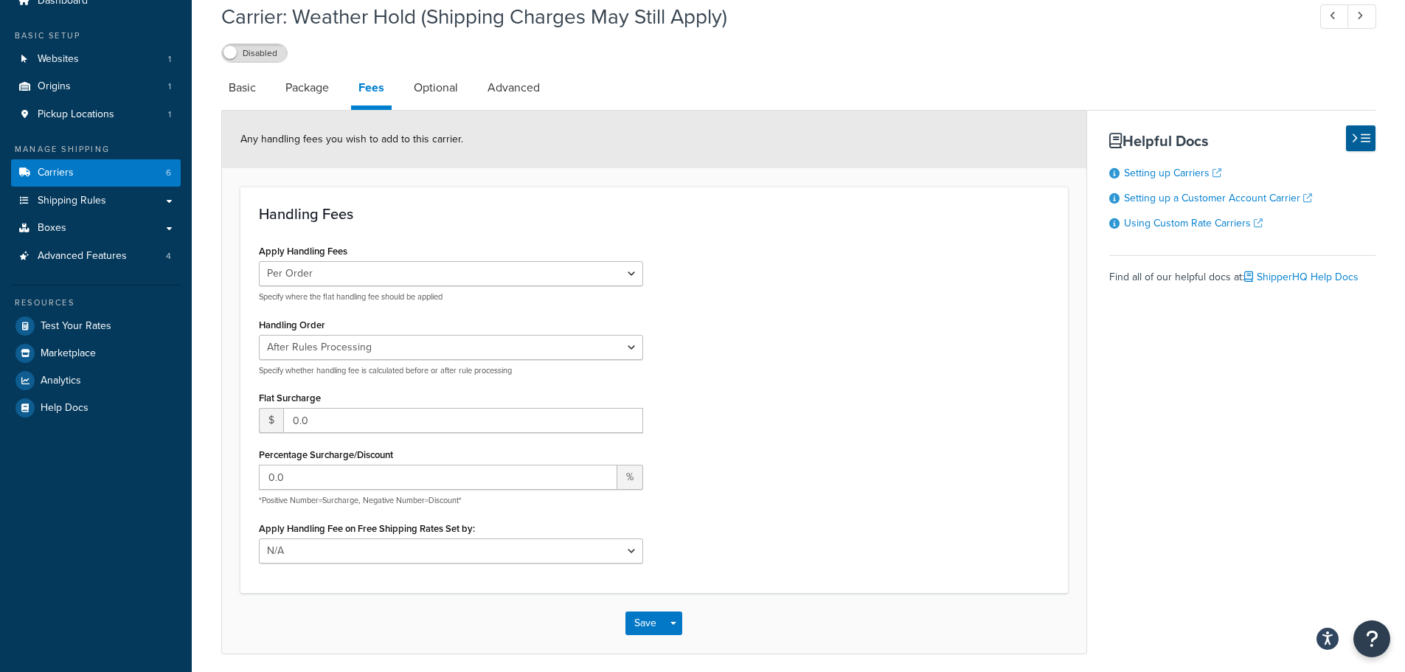
scroll to position [120, 0]
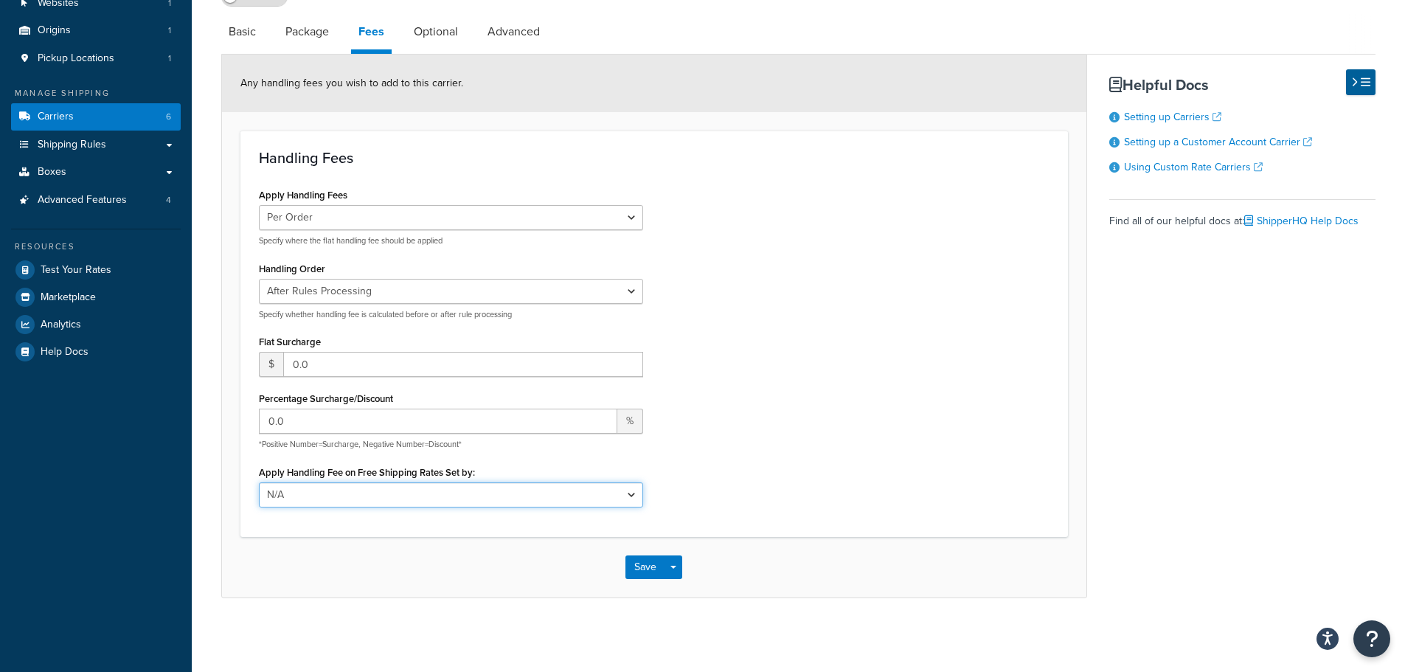
click at [395, 500] on select "N/A Fixed/Free Shipping Methods Free Promotion Rules All Free Shipping" at bounding box center [451, 494] width 384 height 25
click at [887, 410] on div "Apply Handling Fees Per Order Per Item Per Package Specify where the flat handl…" at bounding box center [654, 350] width 813 height 333
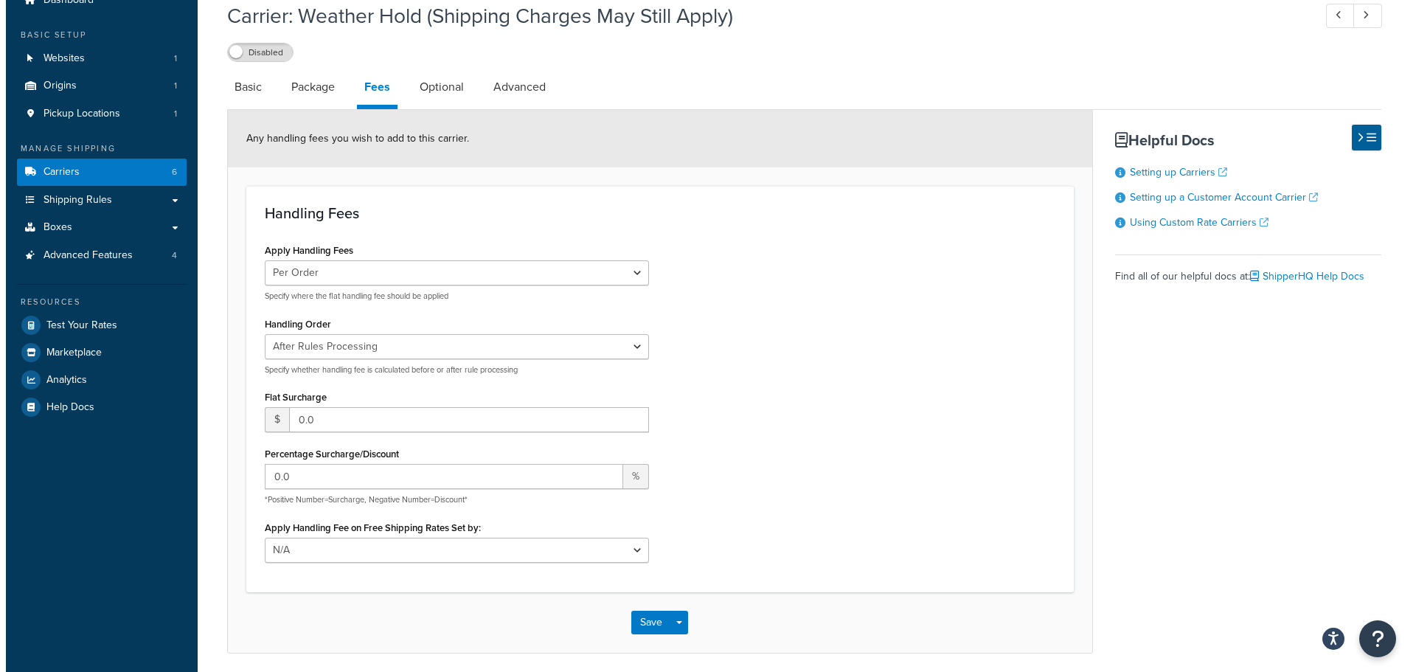
scroll to position [0, 0]
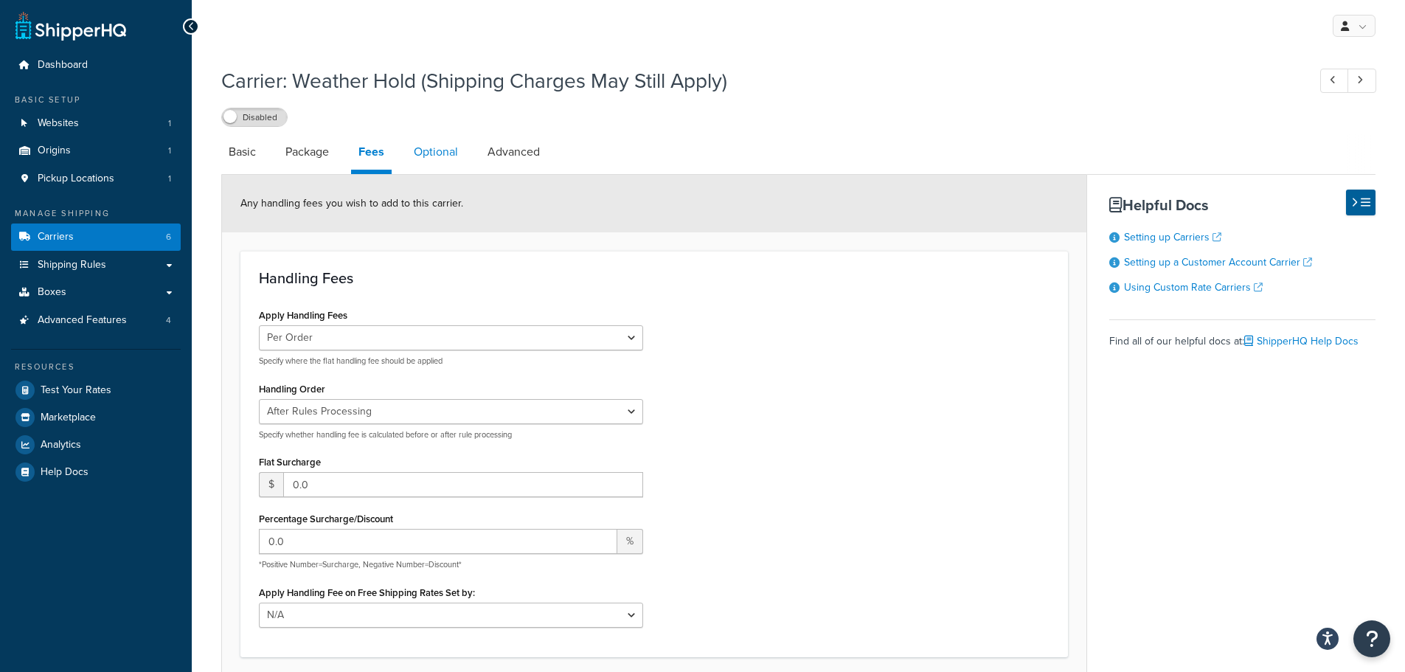
click at [460, 165] on link "Optional" at bounding box center [435, 151] width 59 height 35
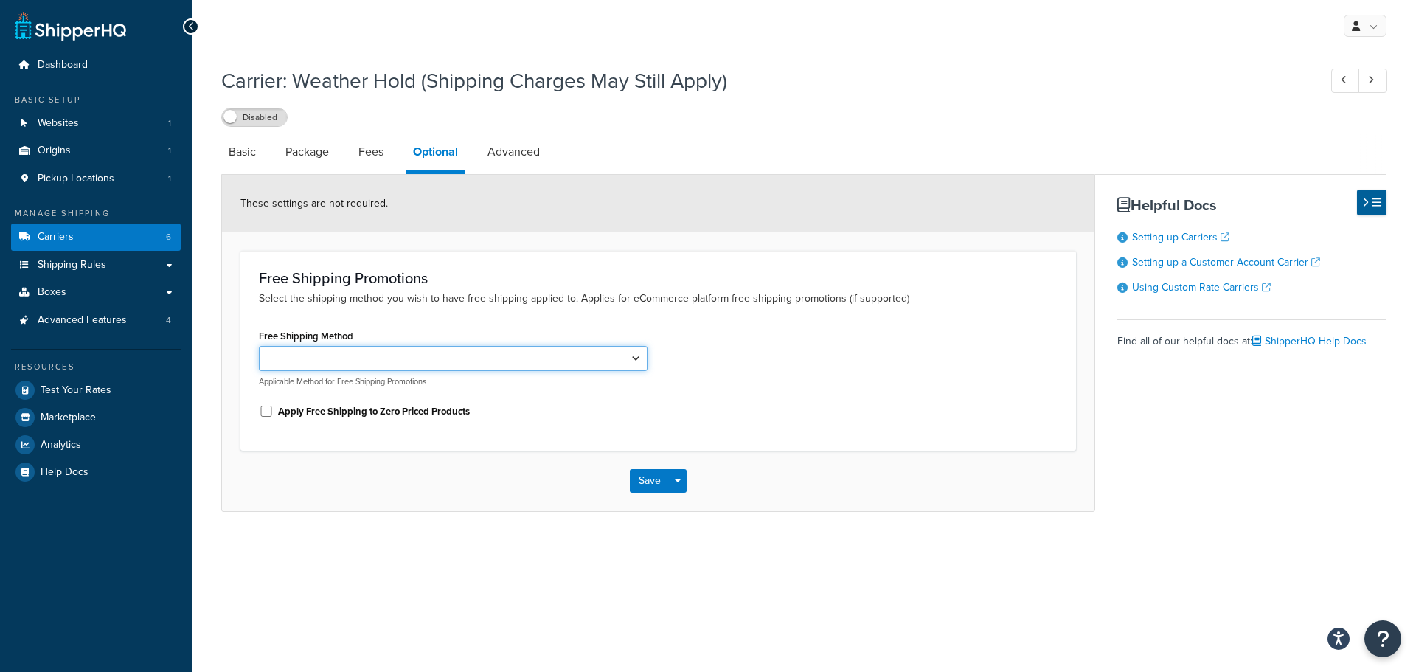
click at [456, 356] on select "Pay via your own Account" at bounding box center [453, 358] width 389 height 25
click at [472, 328] on div "Free Shipping Method Pay via your own Account Applicable Method for Free Shippi…" at bounding box center [453, 356] width 389 height 62
click at [530, 157] on link "Advanced" at bounding box center [513, 151] width 67 height 35
select select "false"
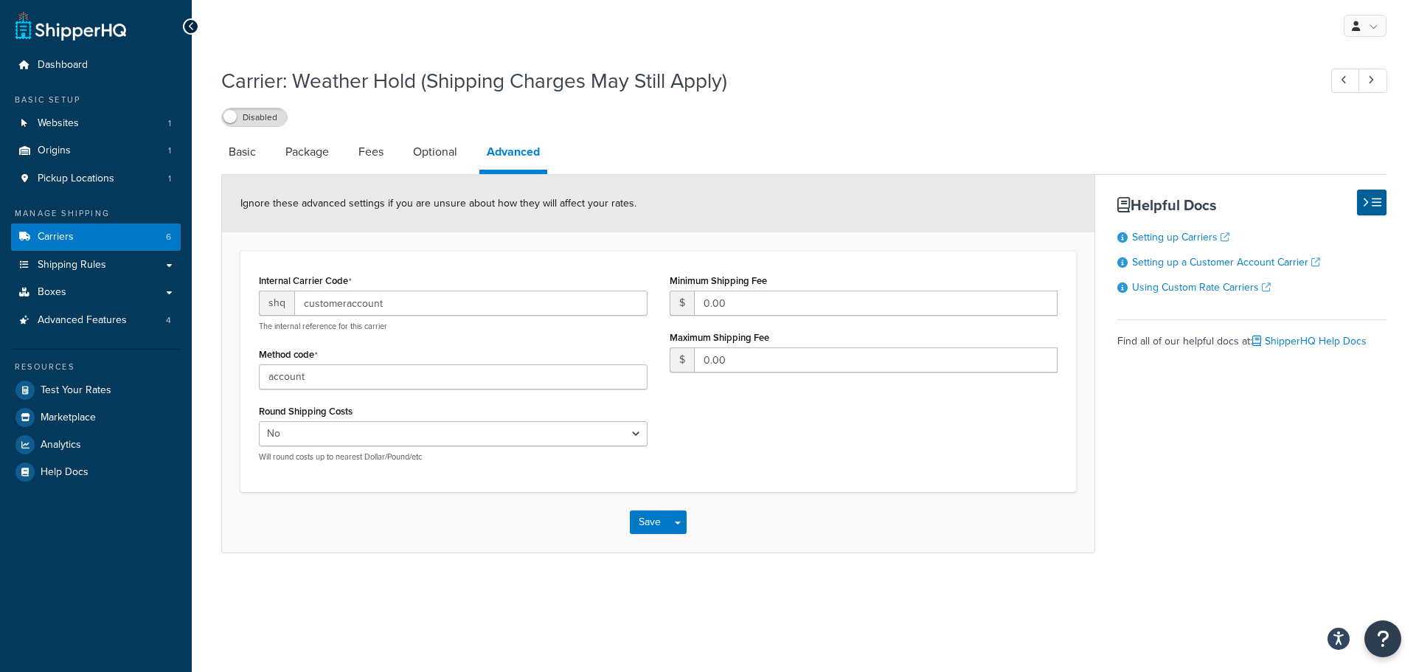
click at [425, 337] on div "Internal Carrier Code shq customeraccount The internal reference for this carri…" at bounding box center [453, 372] width 411 height 204
click at [938, 415] on div "Internal Carrier Code shq customeraccount The internal reference for this carri…" at bounding box center [658, 372] width 821 height 204
click at [636, 526] on button "Save" at bounding box center [650, 523] width 40 height 24
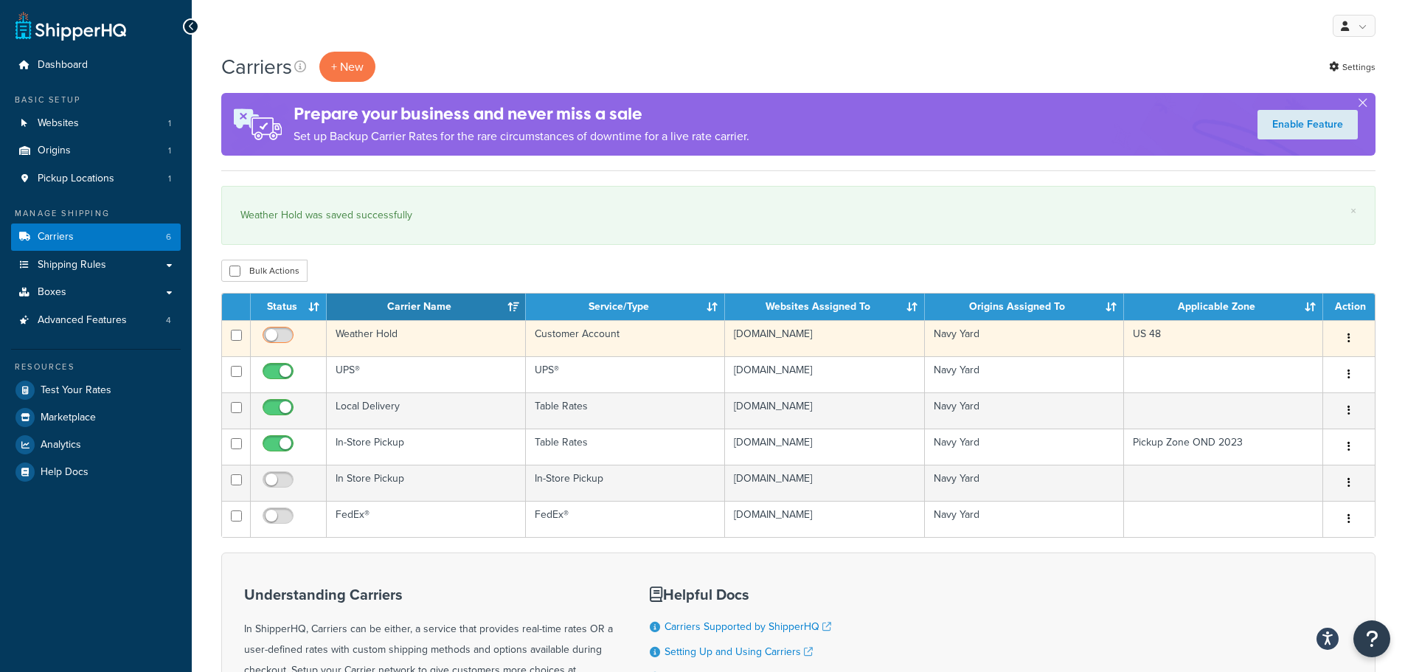
click at [267, 338] on input "checkbox" at bounding box center [280, 339] width 41 height 18
click at [291, 341] on input "checkbox" at bounding box center [280, 339] width 41 height 18
click at [278, 342] on input "checkbox" at bounding box center [280, 339] width 41 height 18
click at [266, 339] on input "checkbox" at bounding box center [280, 339] width 41 height 18
checkbox input "false"
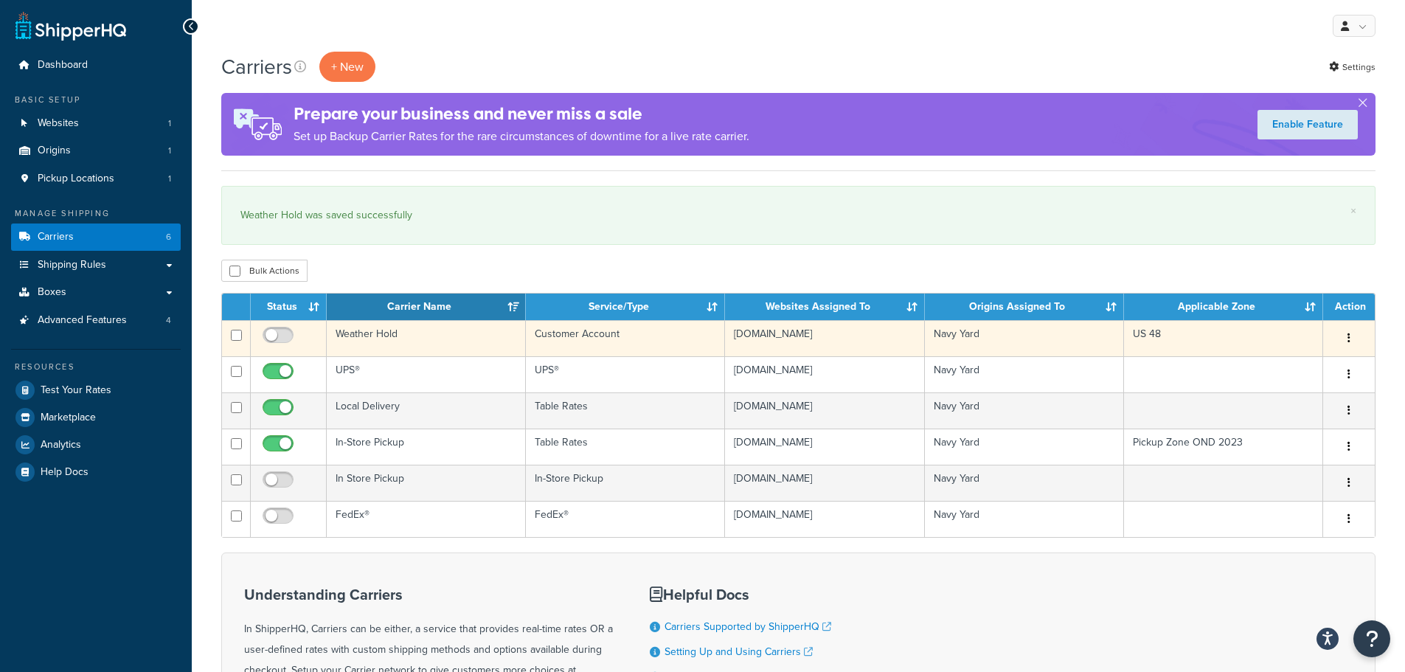
click at [1353, 334] on button "button" at bounding box center [1349, 339] width 21 height 24
click at [1053, 338] on td "Navy Yard" at bounding box center [1024, 338] width 199 height 36
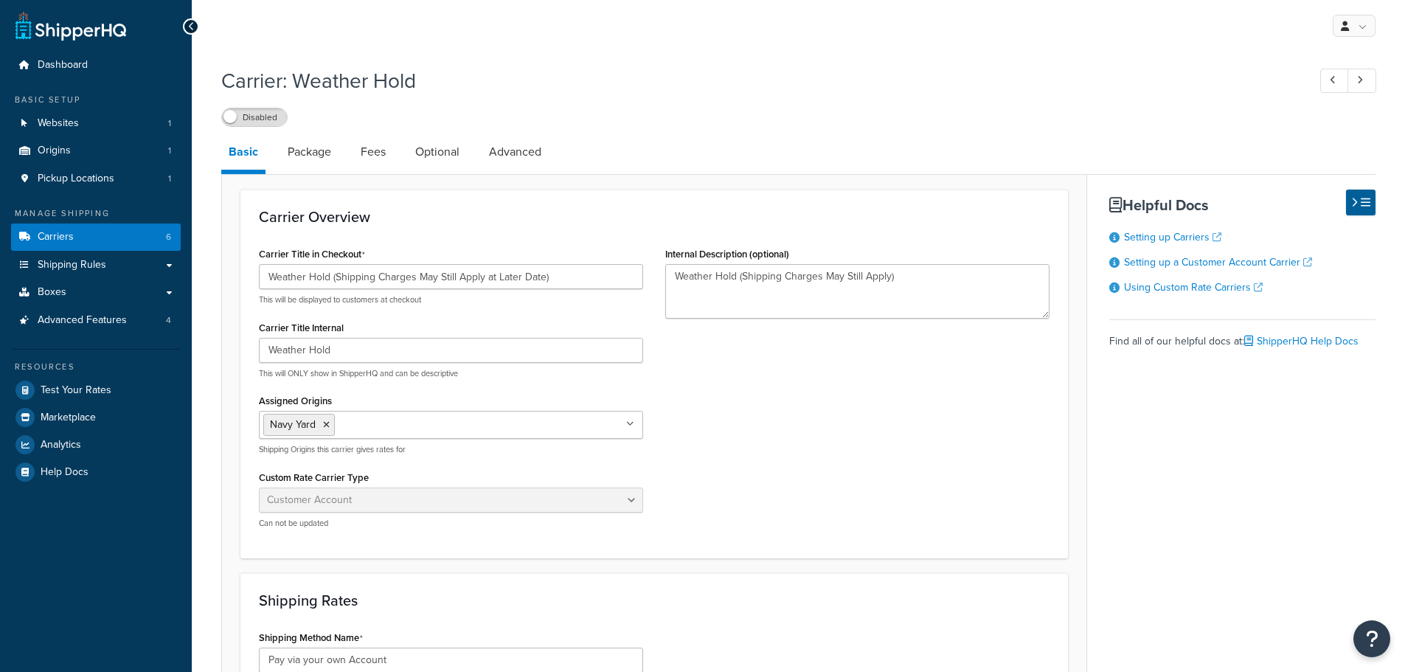
select select "customerAccount"
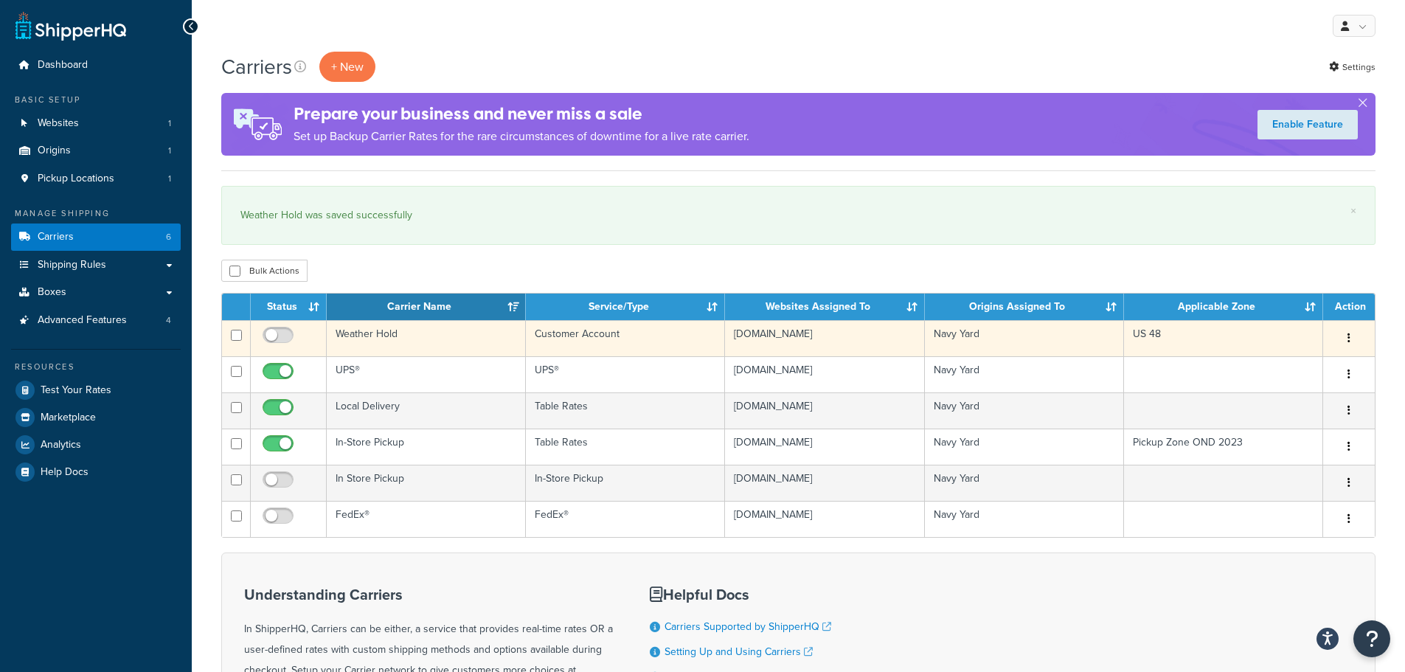
click at [1354, 338] on button "button" at bounding box center [1349, 339] width 21 height 24
click at [1301, 423] on link "Delete" at bounding box center [1289, 428] width 117 height 30
